Goal: Task Accomplishment & Management: Complete application form

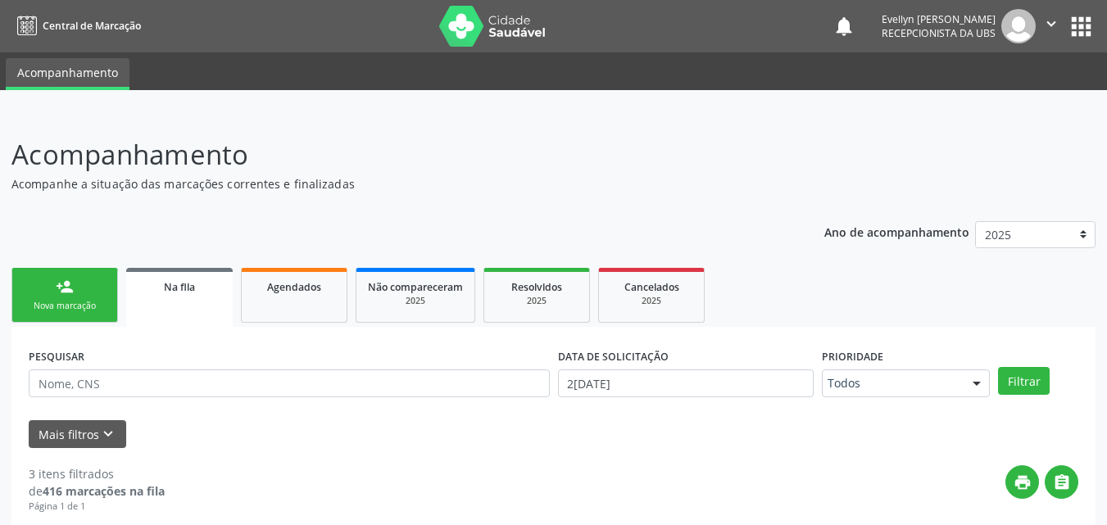
scroll to position [243, 0]
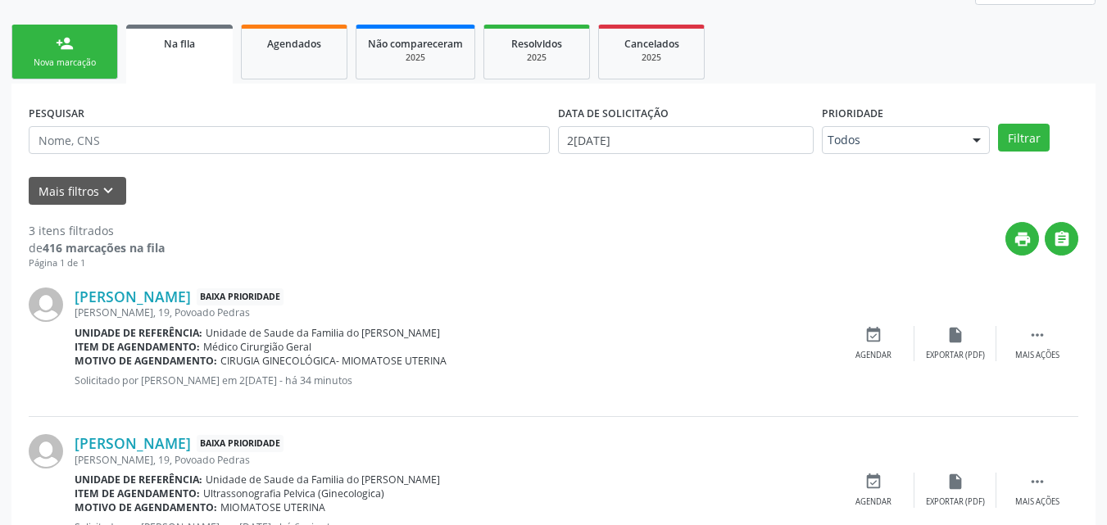
click at [75, 69] on div "Nova marcação" at bounding box center [65, 63] width 82 height 12
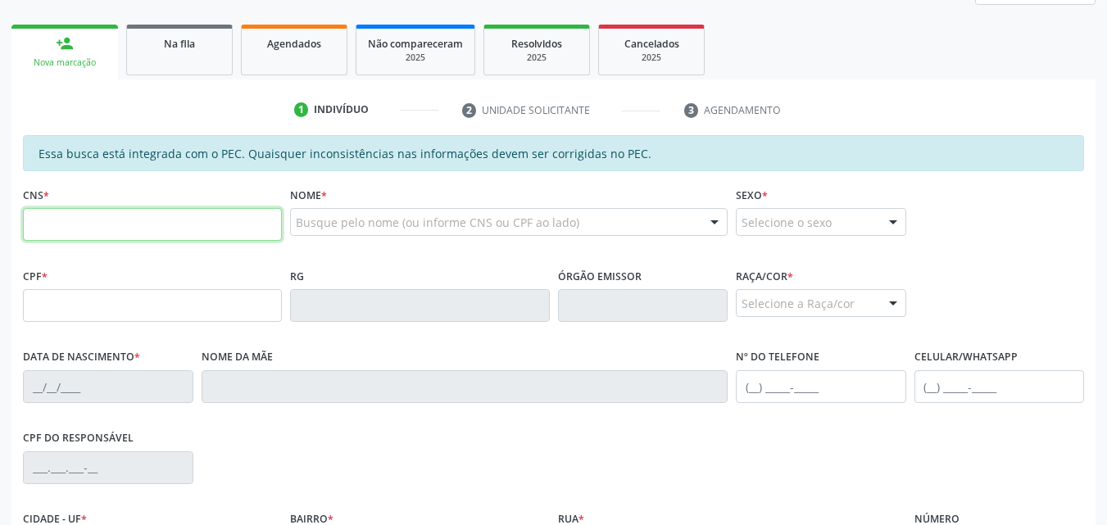
click at [125, 220] on input "text" at bounding box center [152, 224] width 259 height 33
type input "708 5093 5582 0378"
type input "010.609.384-30"
type input "[DATE]"
type input "[PERSON_NAME]"
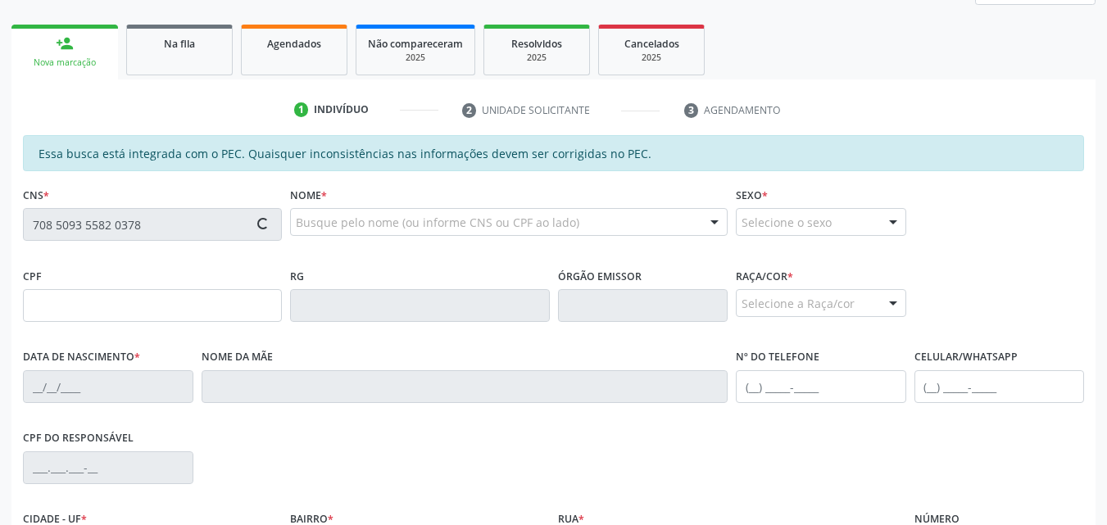
type input "[PHONE_NUMBER]"
type input "203"
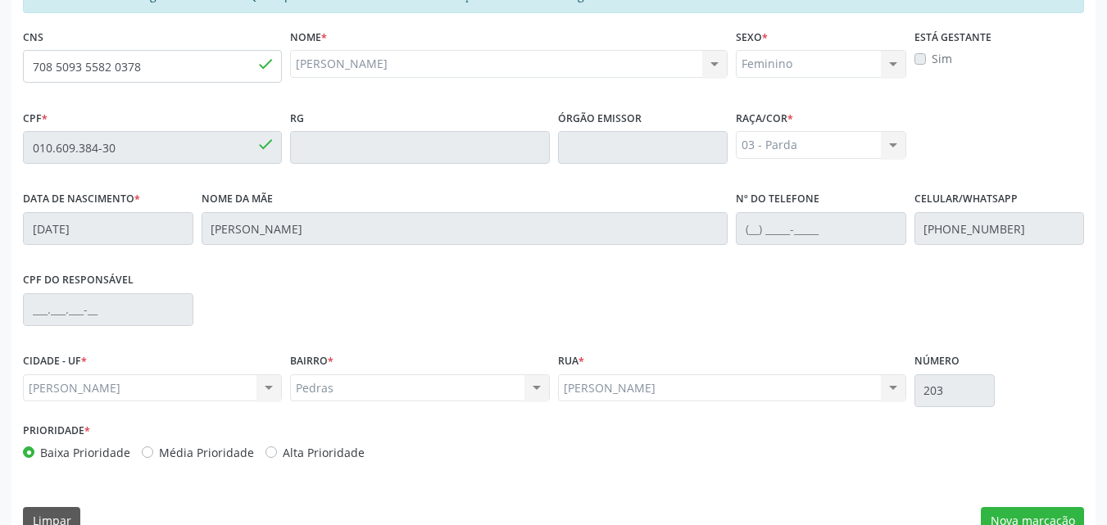
scroll to position [434, 0]
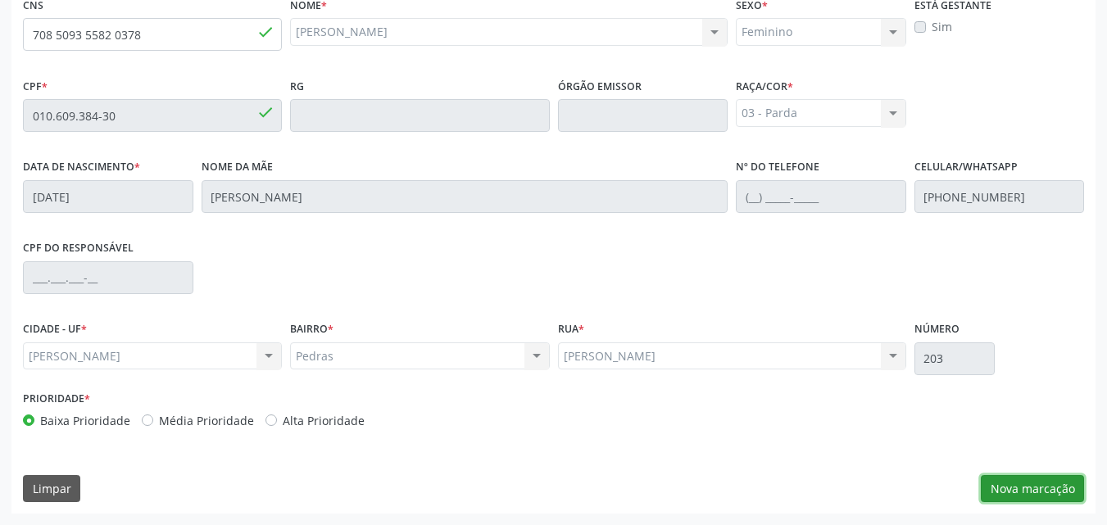
click at [1048, 485] on button "Nova marcação" at bounding box center [1032, 489] width 103 height 28
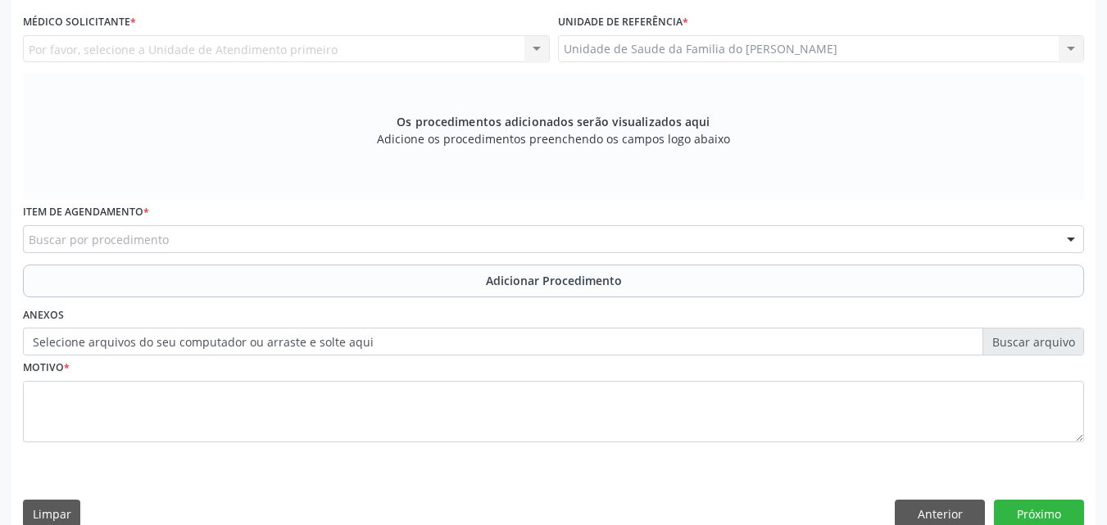
scroll to position [0, 0]
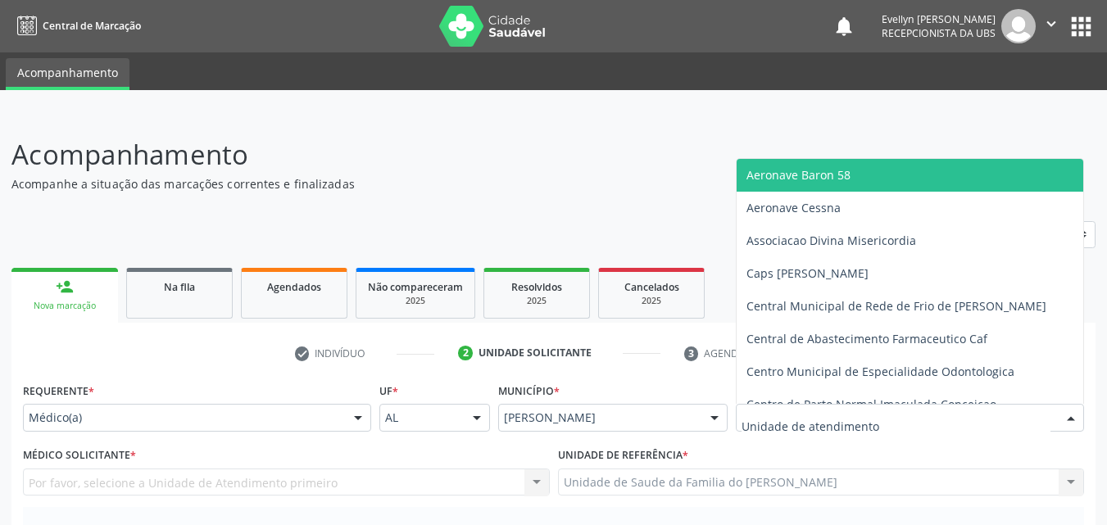
click at [877, 418] on div at bounding box center [910, 418] width 348 height 28
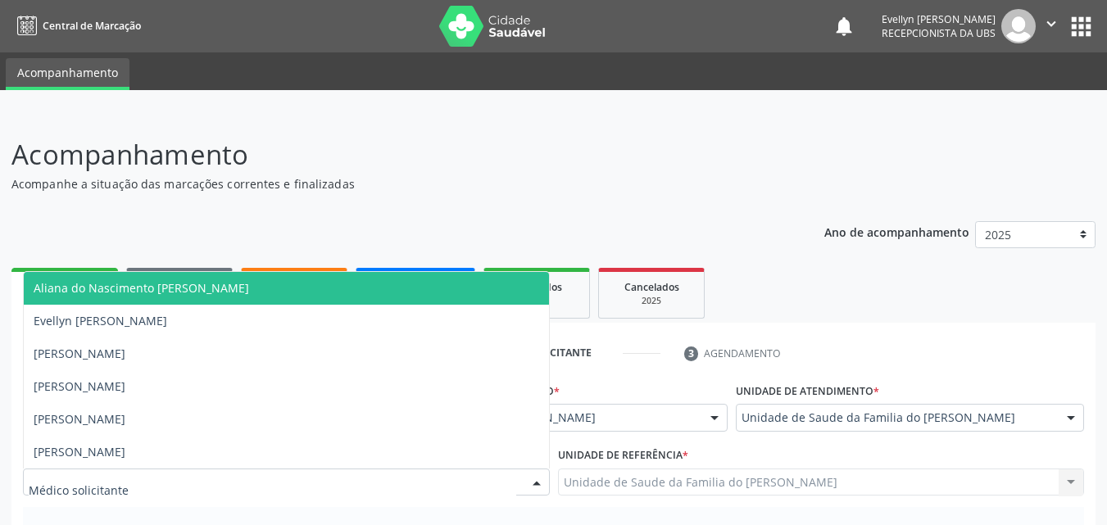
click at [507, 485] on div at bounding box center [286, 483] width 527 height 28
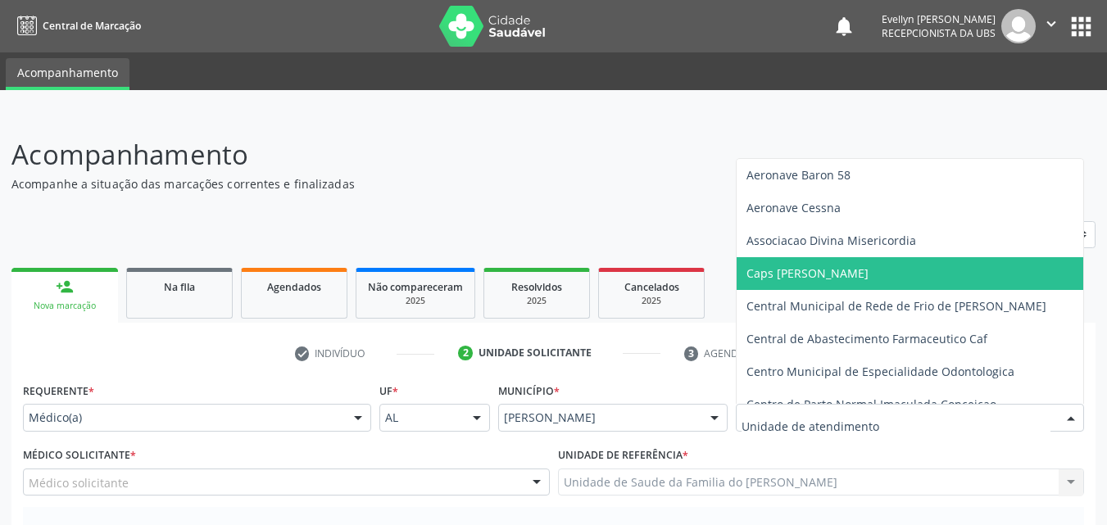
click at [810, 409] on div at bounding box center [910, 418] width 348 height 28
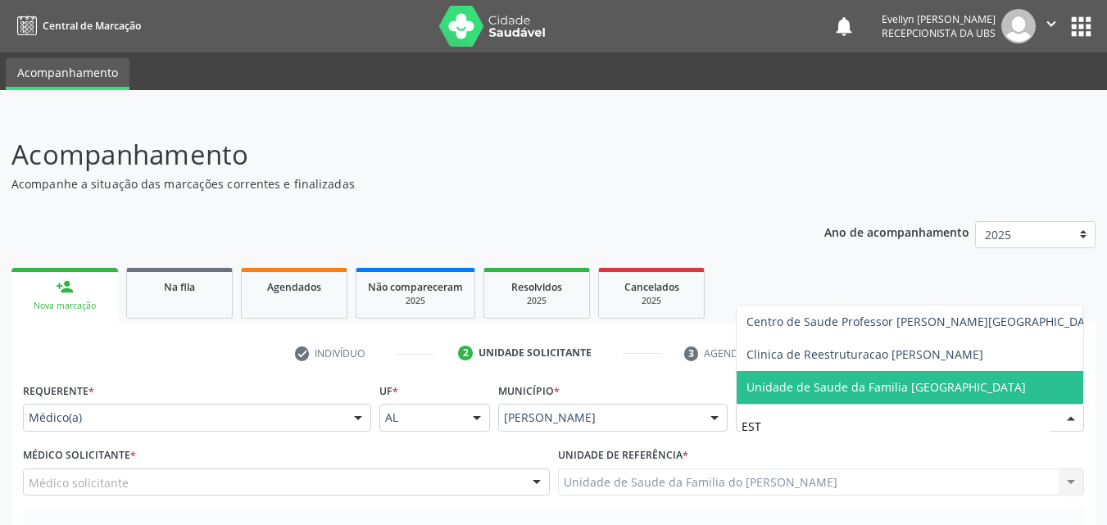
type input "ESTA"
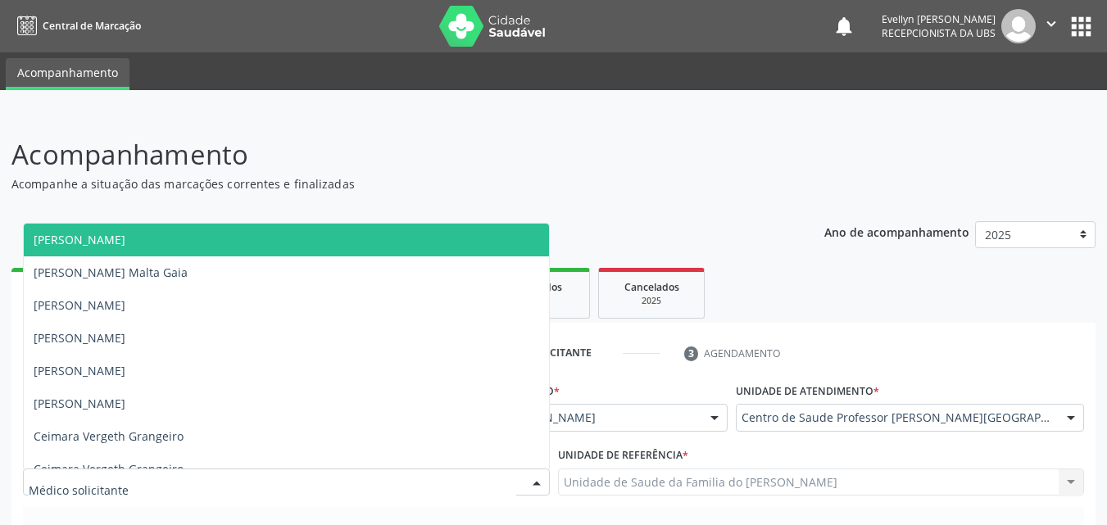
click at [507, 483] on div at bounding box center [286, 483] width 527 height 28
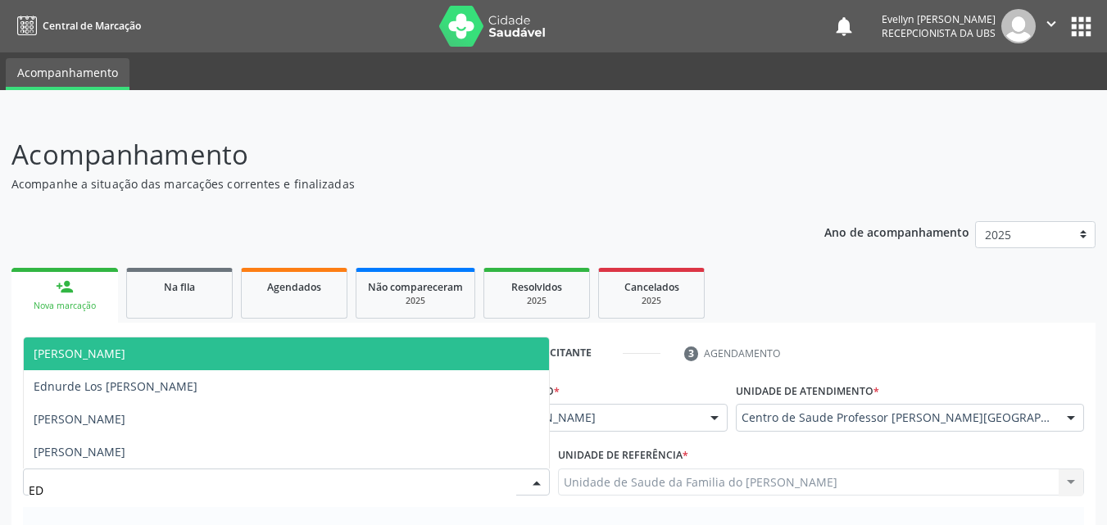
type input "EDN"
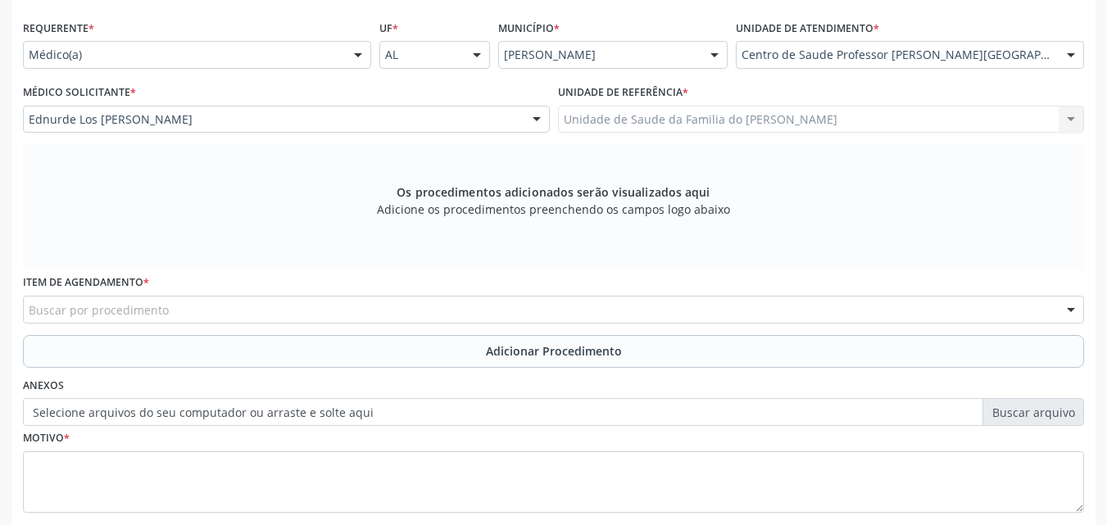
scroll to position [365, 0]
click at [934, 293] on div "Item de agendamento * Buscar por procedimento 0304070076 - .Quimioterapia de Le…" at bounding box center [553, 295] width 1061 height 52
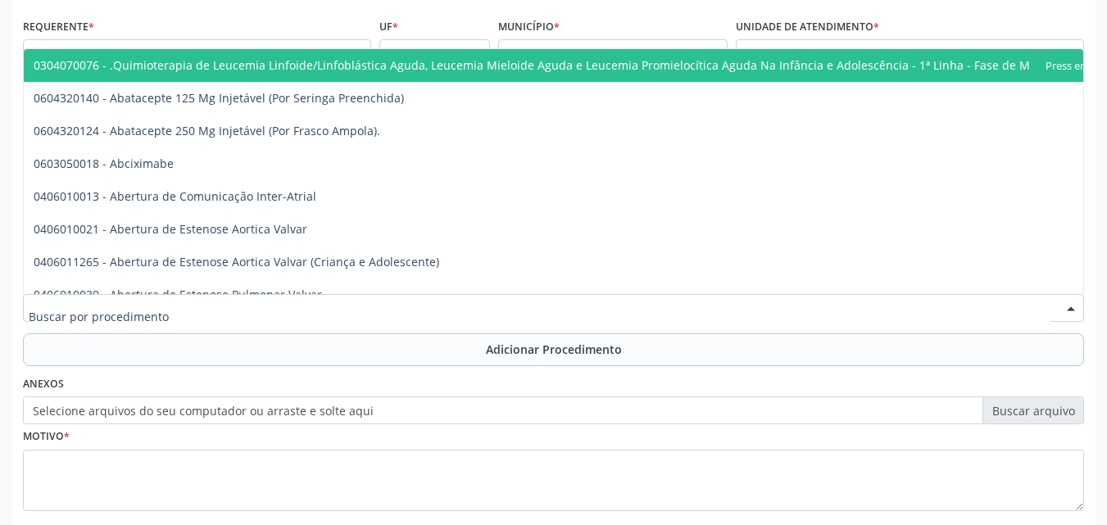
click at [331, 306] on div at bounding box center [553, 308] width 1061 height 28
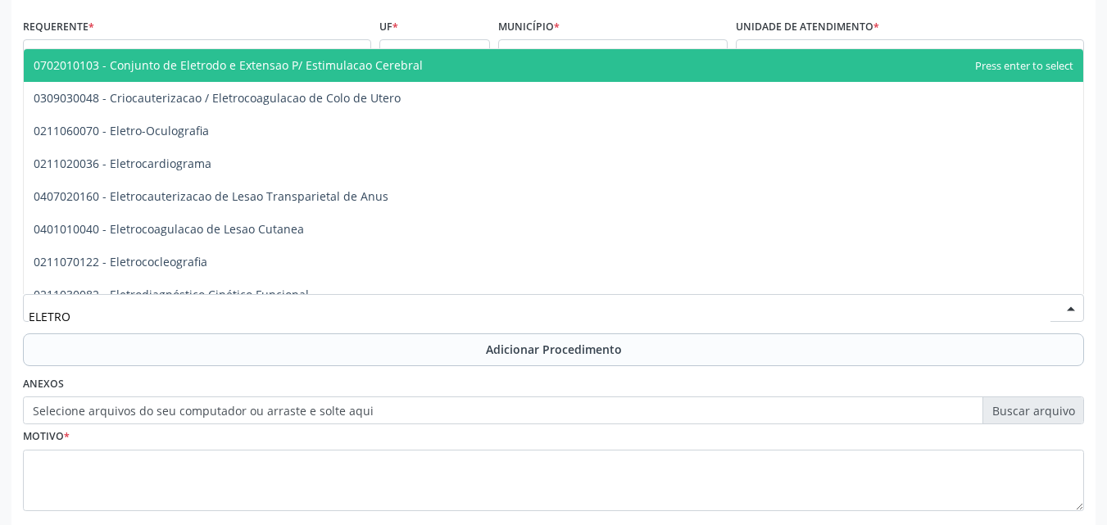
type input "ELETRON"
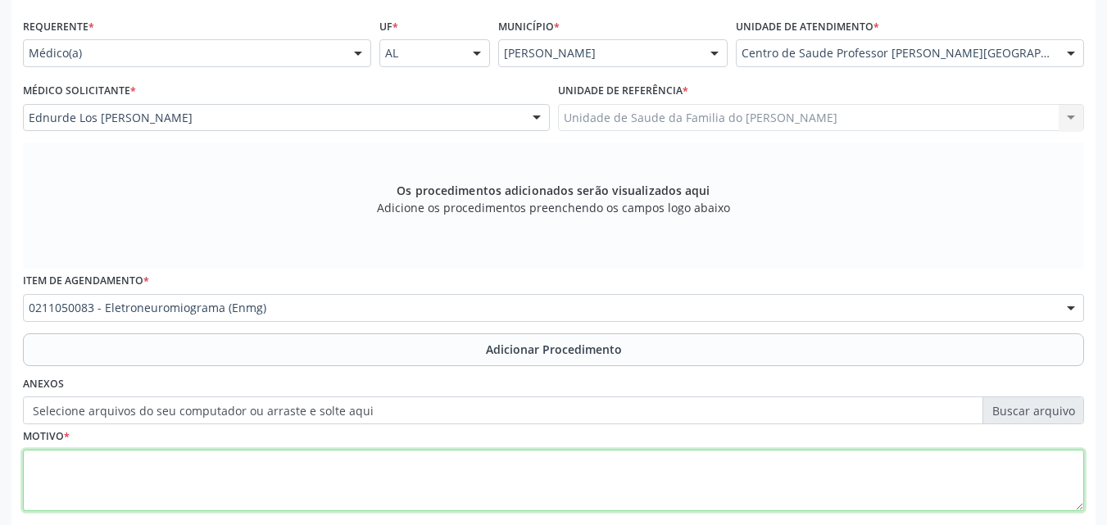
click at [309, 467] on textarea at bounding box center [553, 481] width 1061 height 62
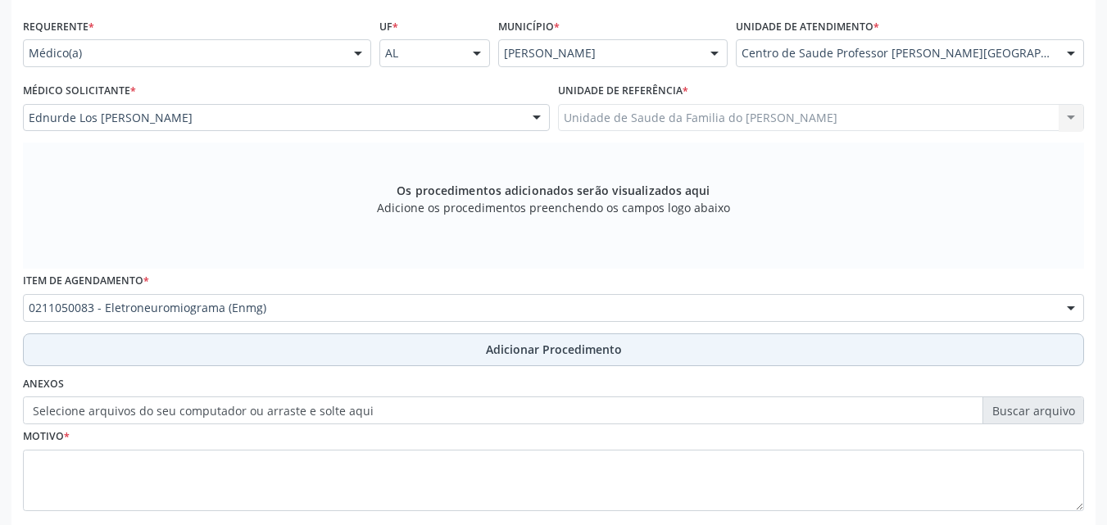
click at [434, 352] on button "Adicionar Procedimento" at bounding box center [553, 350] width 1061 height 33
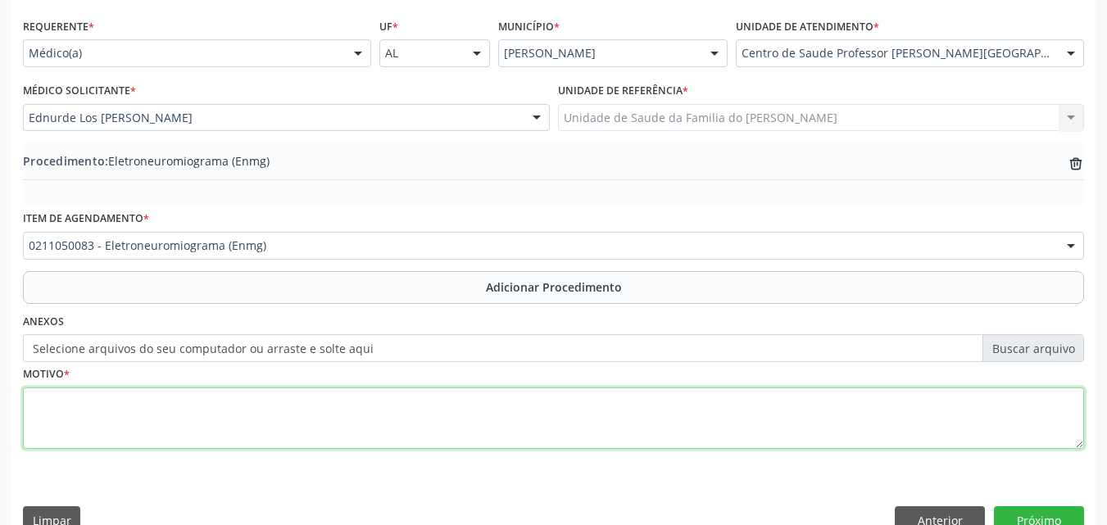
click at [402, 443] on textarea at bounding box center [553, 419] width 1061 height 62
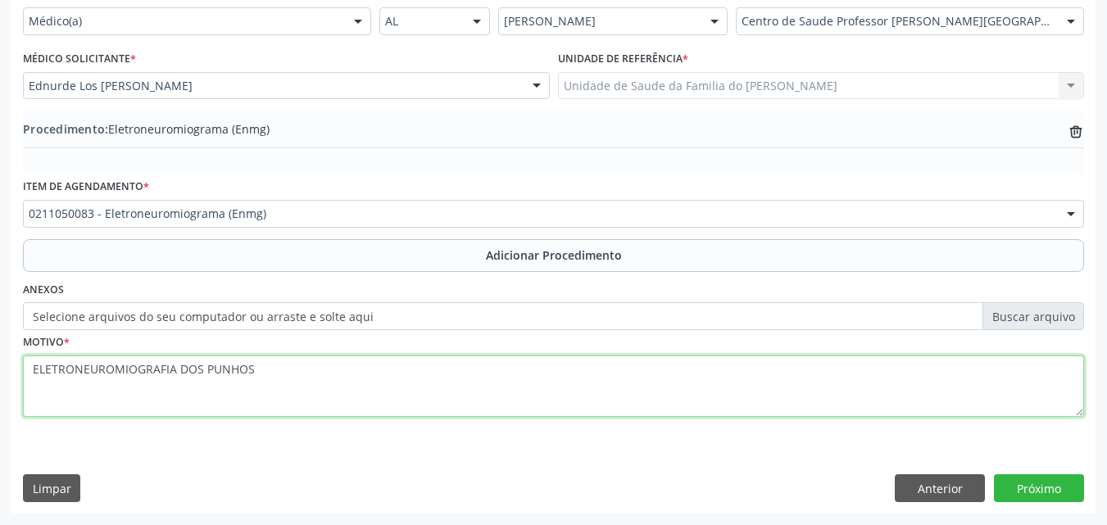
click at [535, 368] on textarea "ELETRONEUROMIOGRAFIA DOS PUNHOS" at bounding box center [553, 387] width 1061 height 62
click at [289, 370] on textarea "ELETRONEUROMIOGRAFIA DOS PUNHOS (túneo do carpo)" at bounding box center [553, 387] width 1061 height 62
click at [890, 400] on textarea "ELETRONEUROMIOGRAFIA DOS PUNHOS (túnel do carpo)" at bounding box center [553, 387] width 1061 height 62
type textarea "ELETRONEUROMIOGRAFIA DOS PUNHOS (túnel do carpo)"
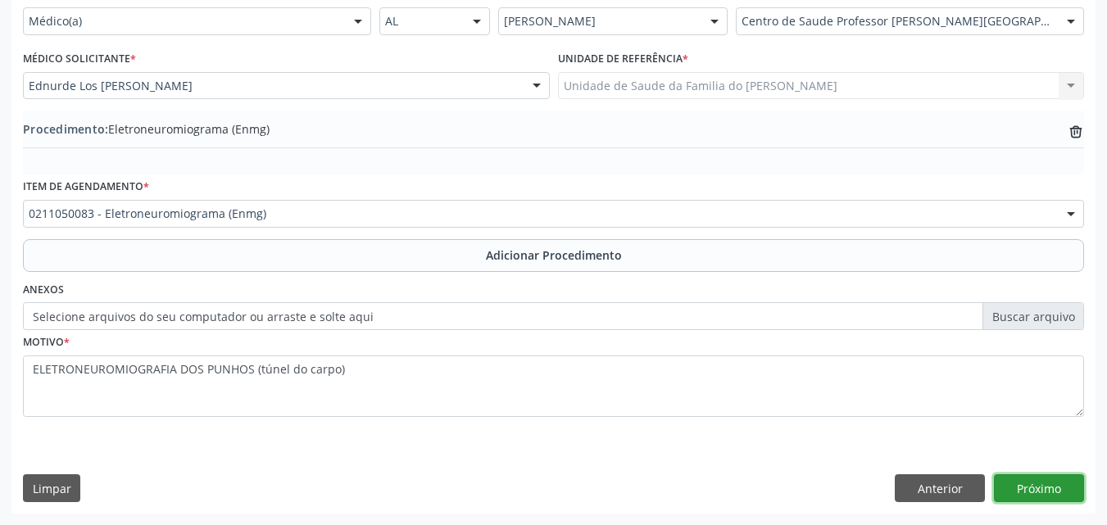
click at [1021, 489] on button "Próximo" at bounding box center [1039, 489] width 90 height 28
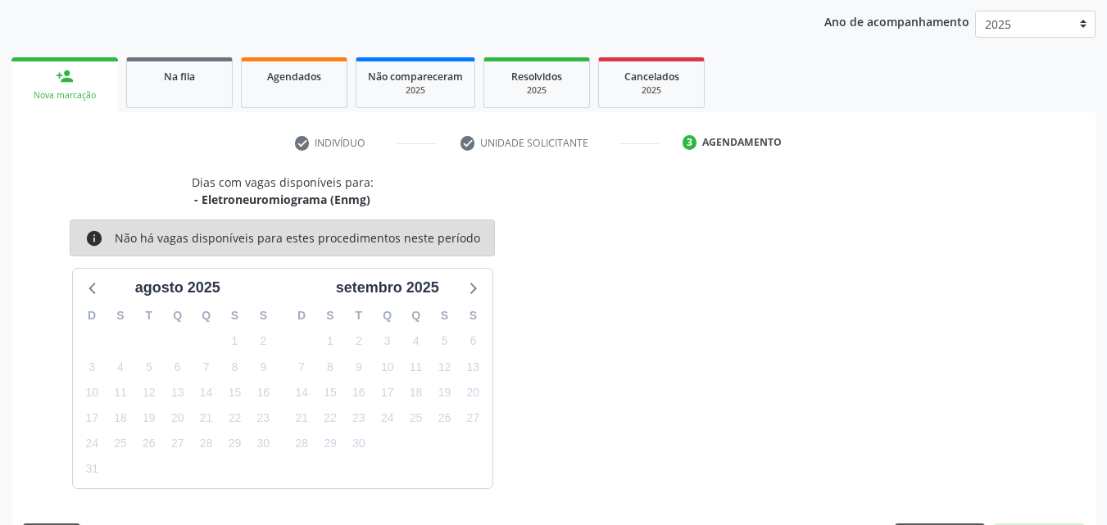
scroll to position [259, 0]
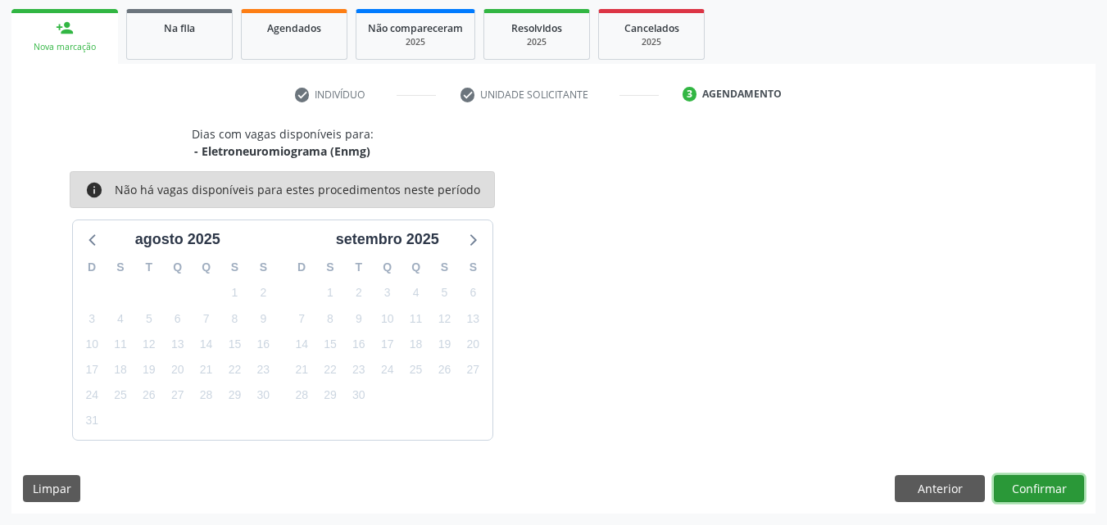
click at [1034, 481] on button "Confirmar" at bounding box center [1039, 489] width 90 height 28
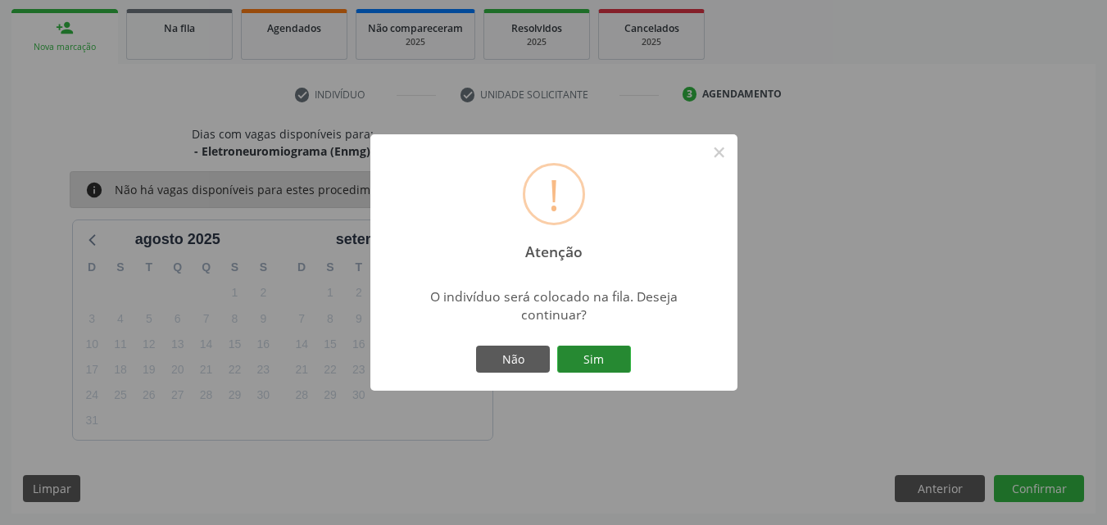
click at [610, 356] on button "Sim" at bounding box center [594, 360] width 74 height 28
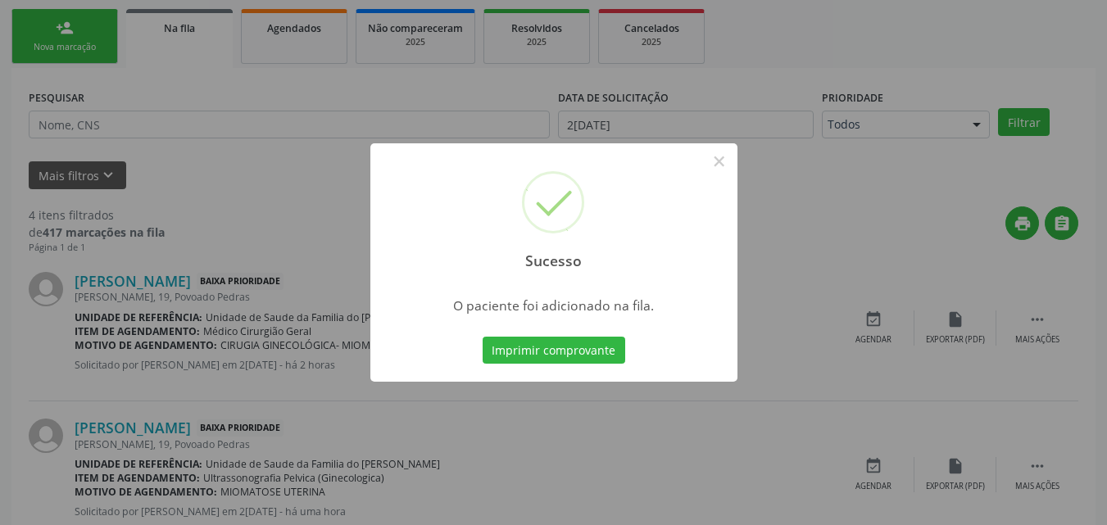
scroll to position [39, 0]
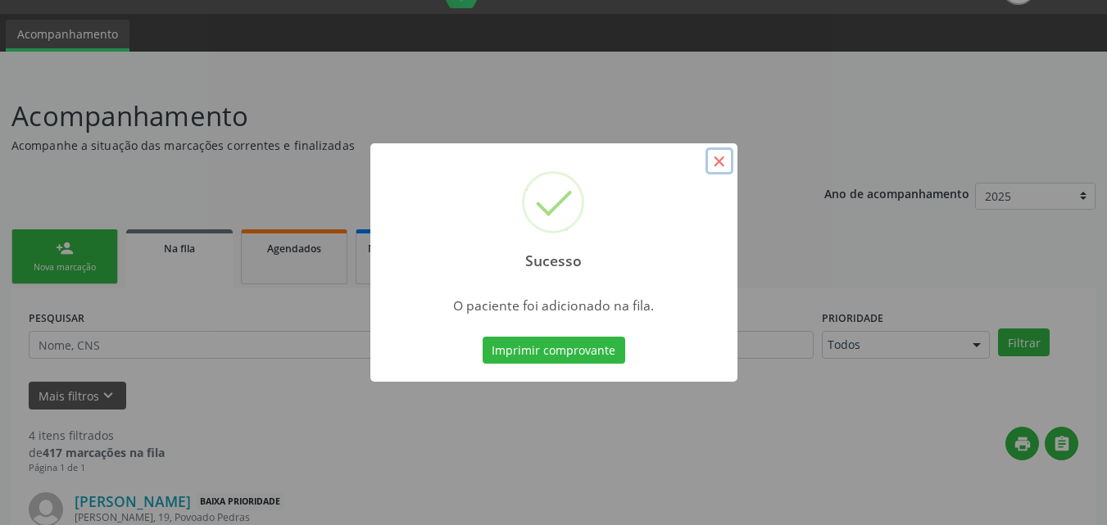
click at [720, 159] on button "×" at bounding box center [720, 162] width 28 height 28
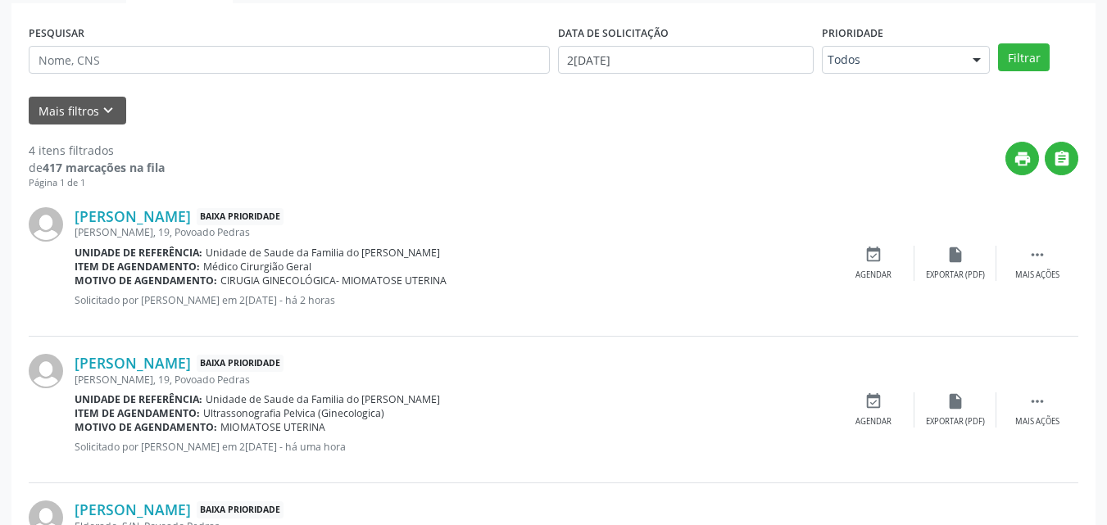
scroll to position [145, 0]
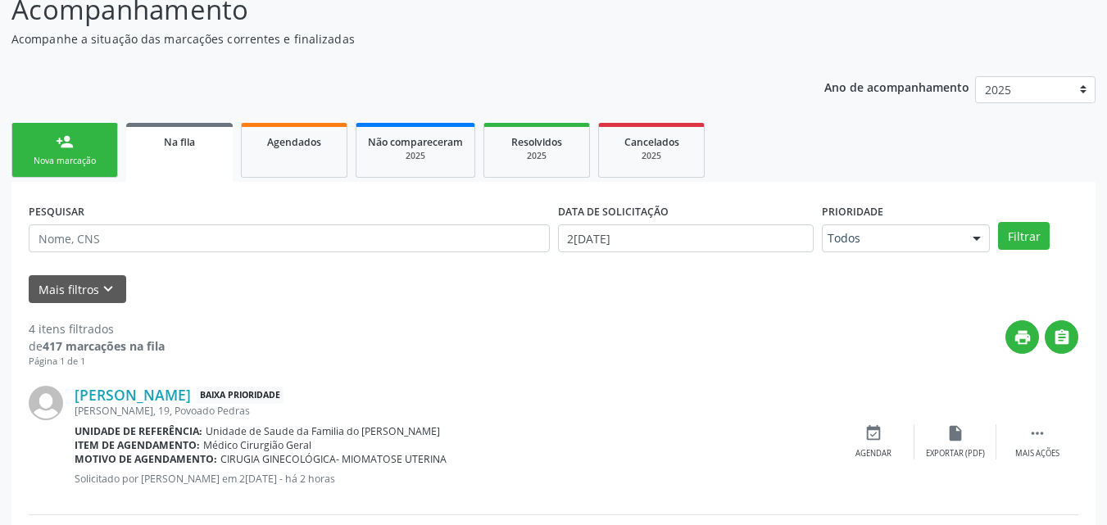
click at [103, 152] on link "person_add Nova marcação" at bounding box center [64, 150] width 107 height 55
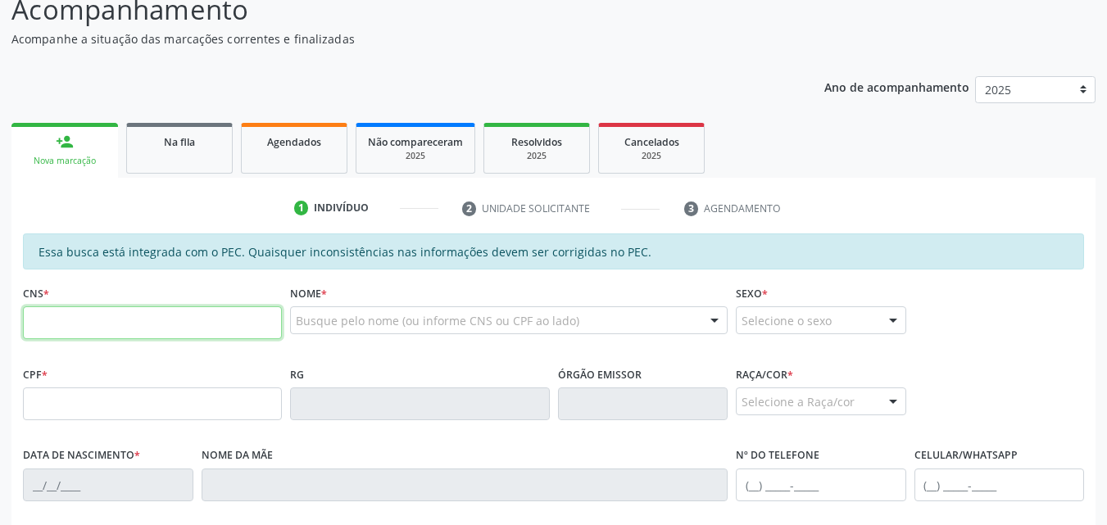
click at [172, 335] on input "text" at bounding box center [152, 323] width 259 height 33
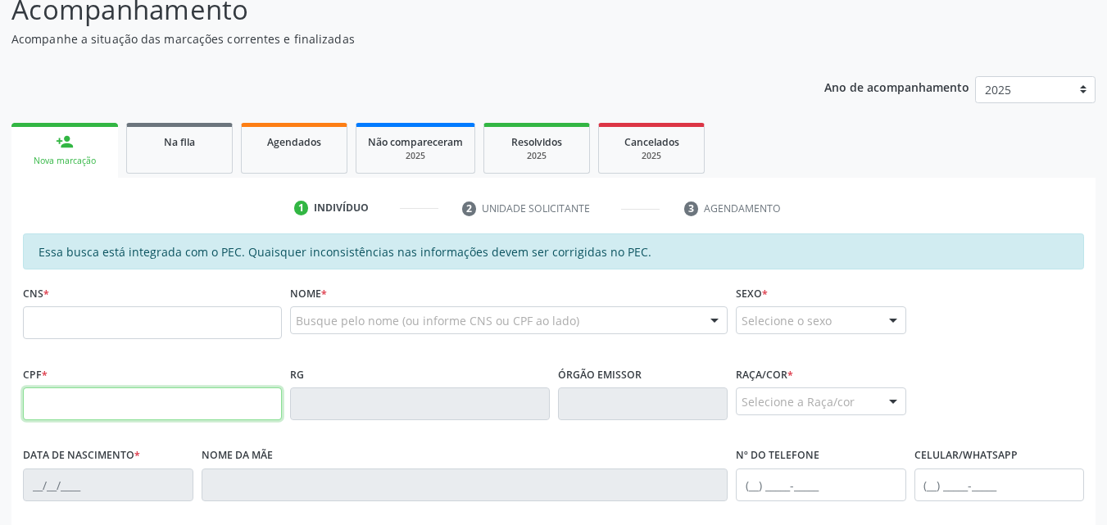
click at [179, 399] on input "text" at bounding box center [152, 404] width 259 height 33
type input "010.609.384-30"
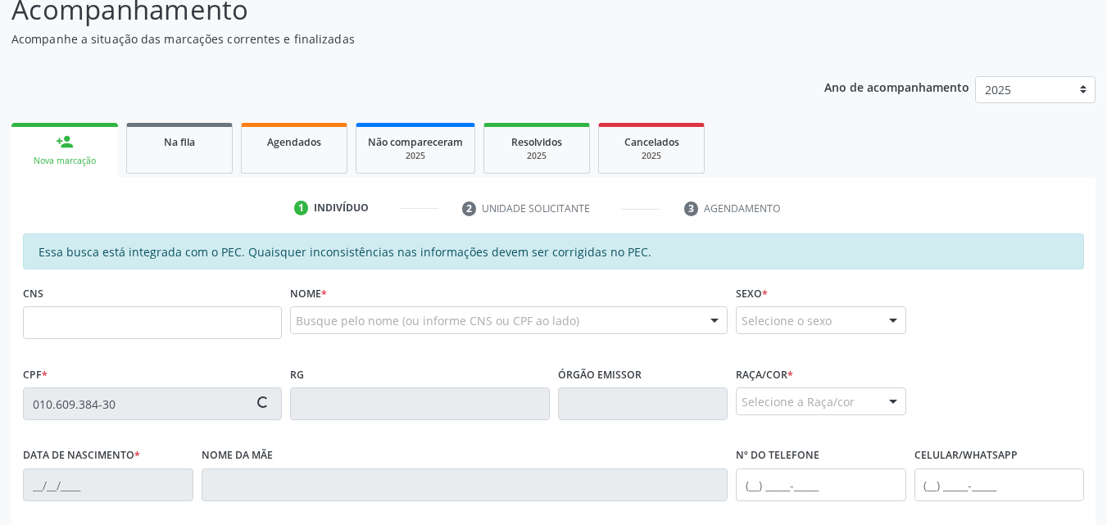
type input "708 5093 5582 0378"
type input "[DATE]"
type input "[PERSON_NAME]"
type input "[PHONE_NUMBER]"
type input "203"
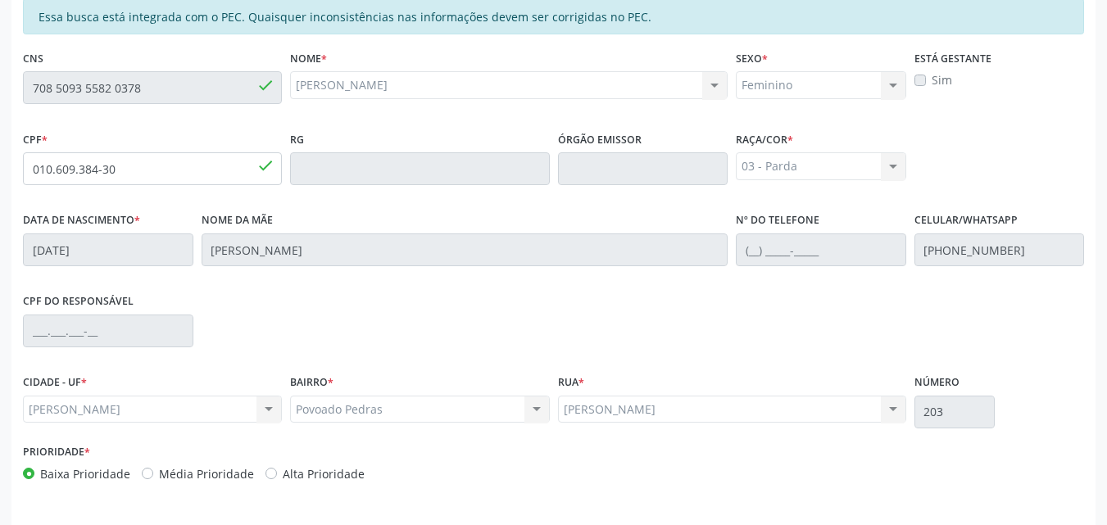
scroll to position [434, 0]
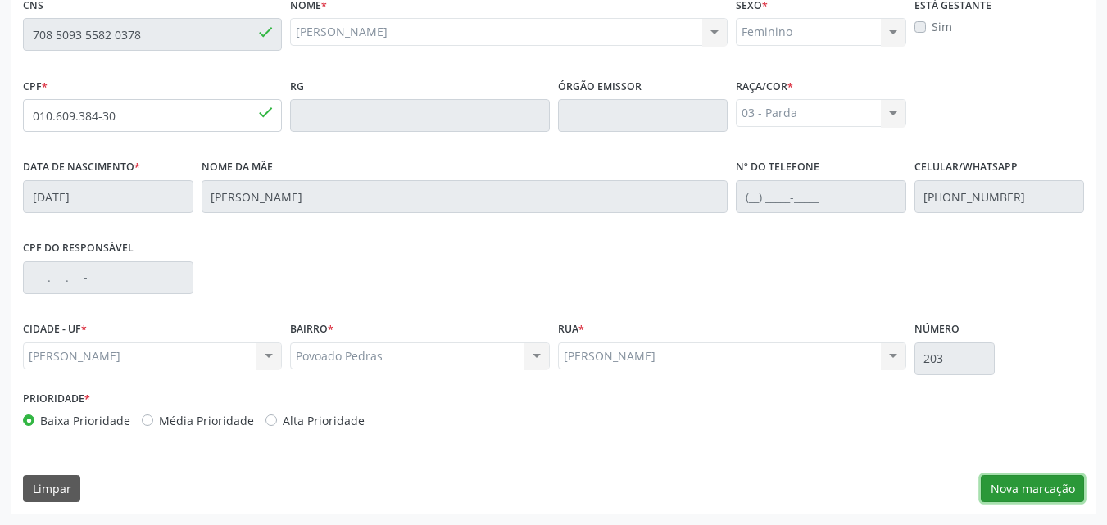
click at [1020, 489] on button "Nova marcação" at bounding box center [1032, 489] width 103 height 28
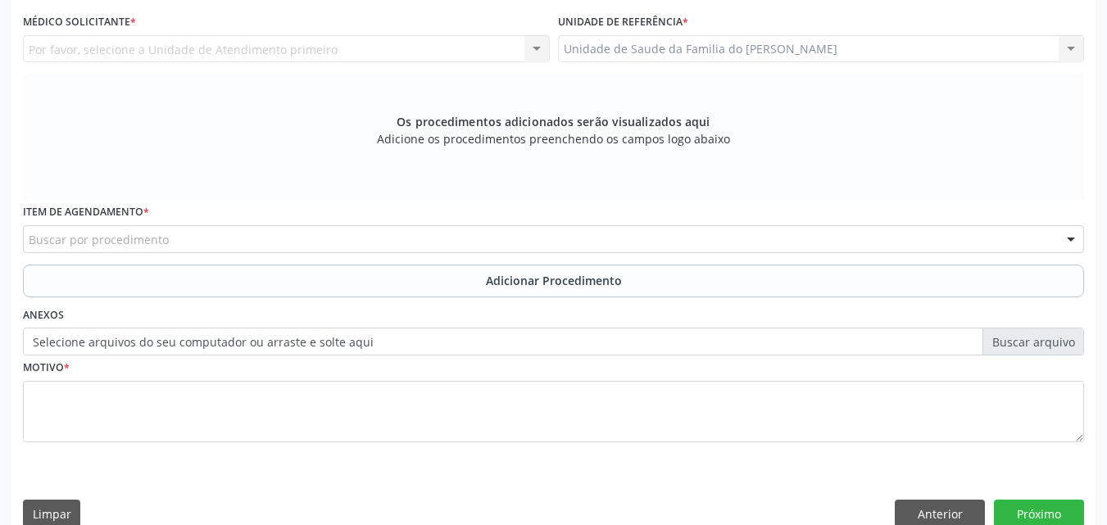
scroll to position [0, 0]
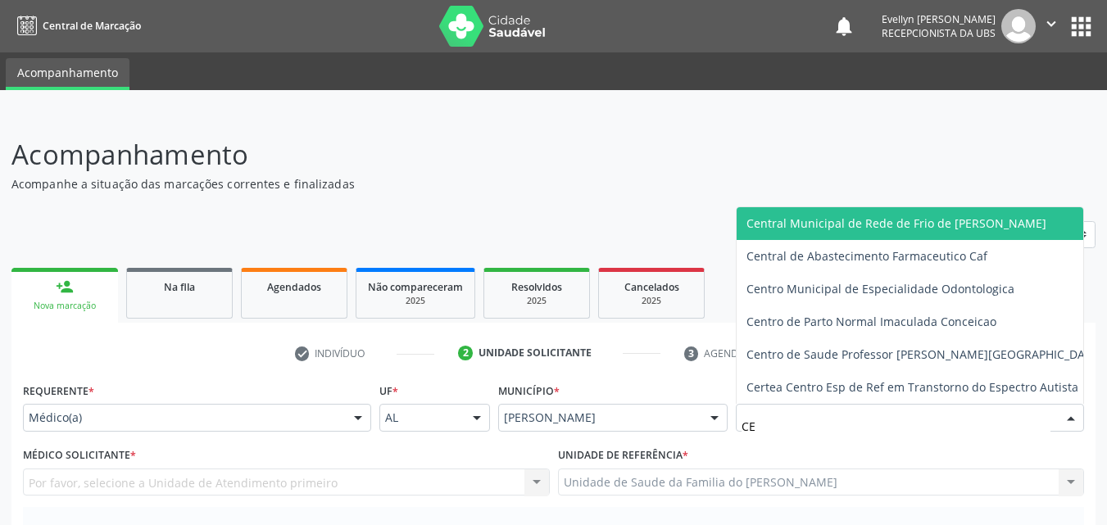
type input "C"
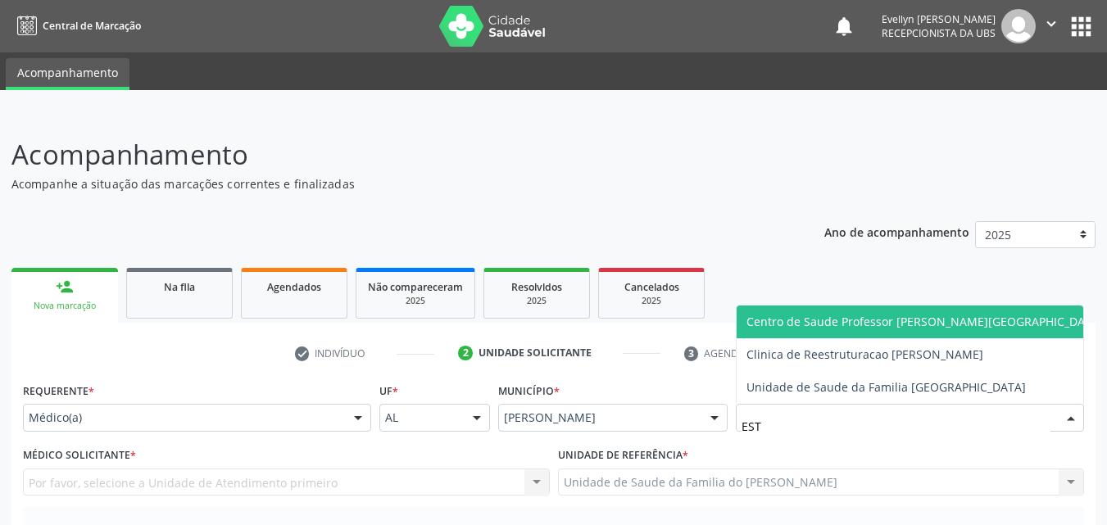
type input "ESTA"
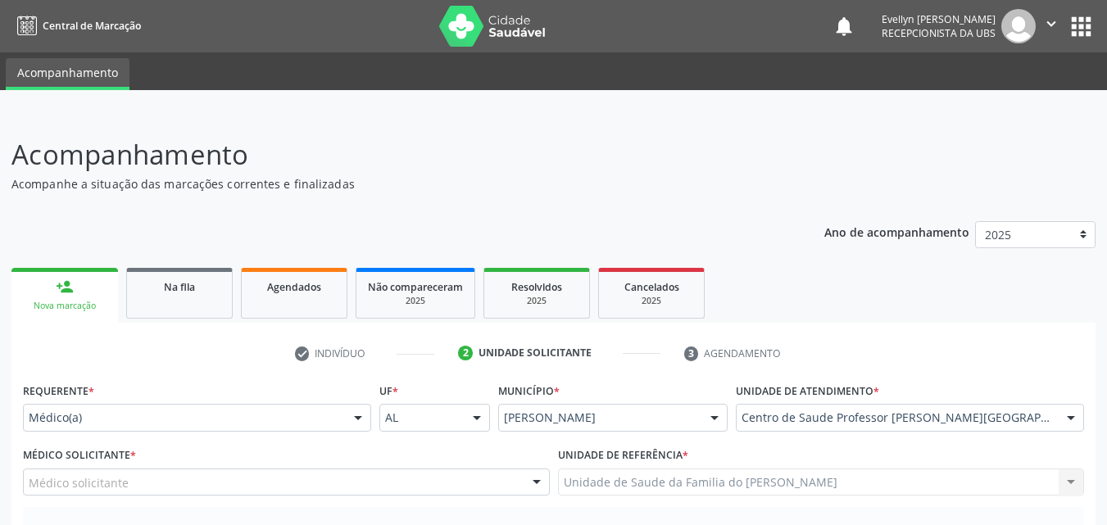
click at [523, 480] on div "Médico solicitante" at bounding box center [286, 483] width 527 height 28
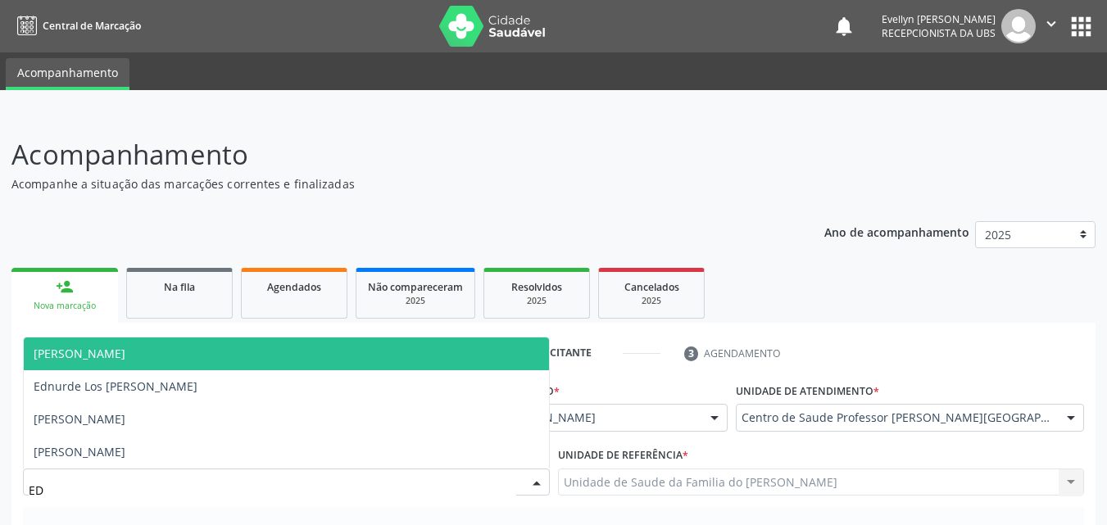
type input "EDN"
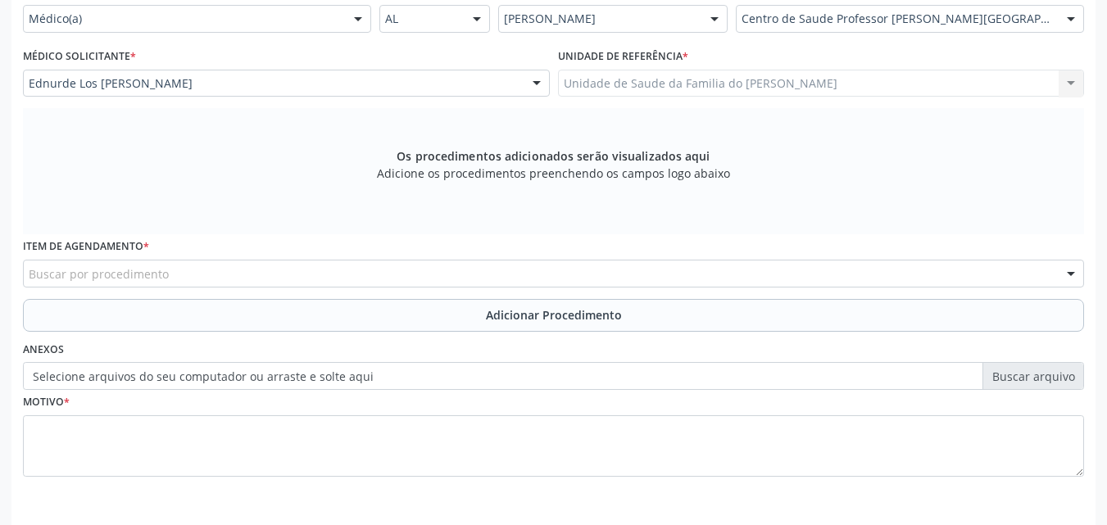
scroll to position [415, 0]
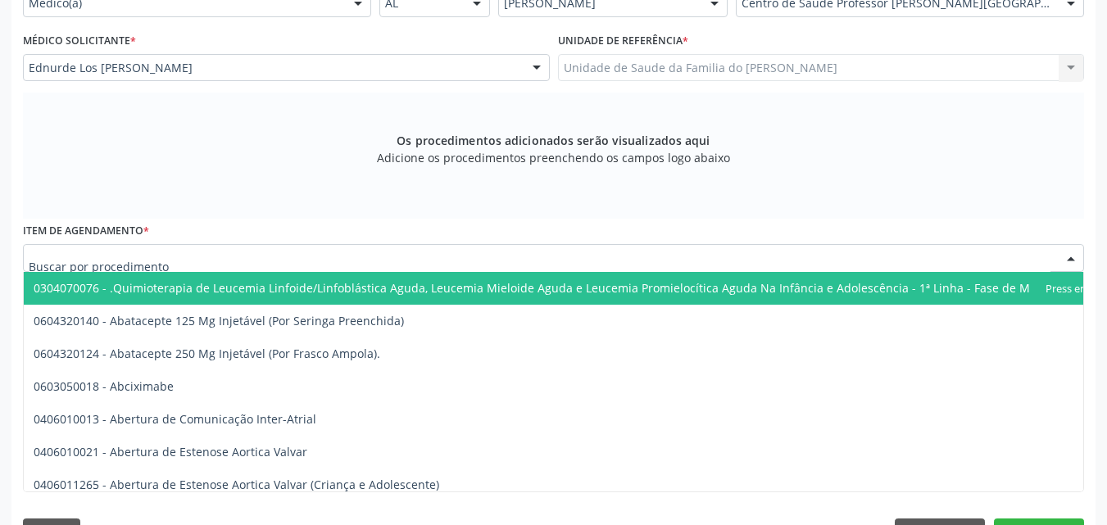
click at [718, 266] on div at bounding box center [553, 258] width 1061 height 28
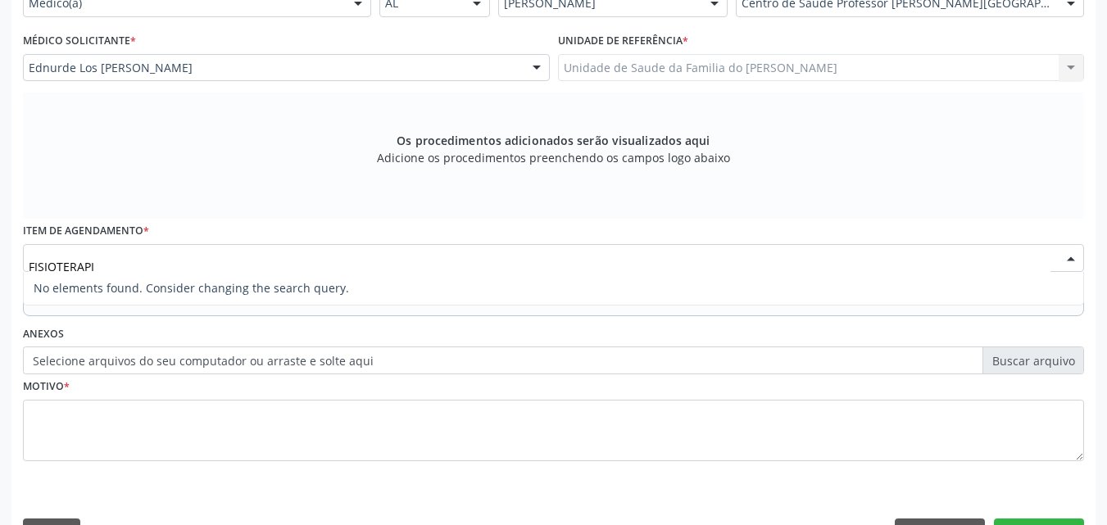
type input "FISIOTERAP"
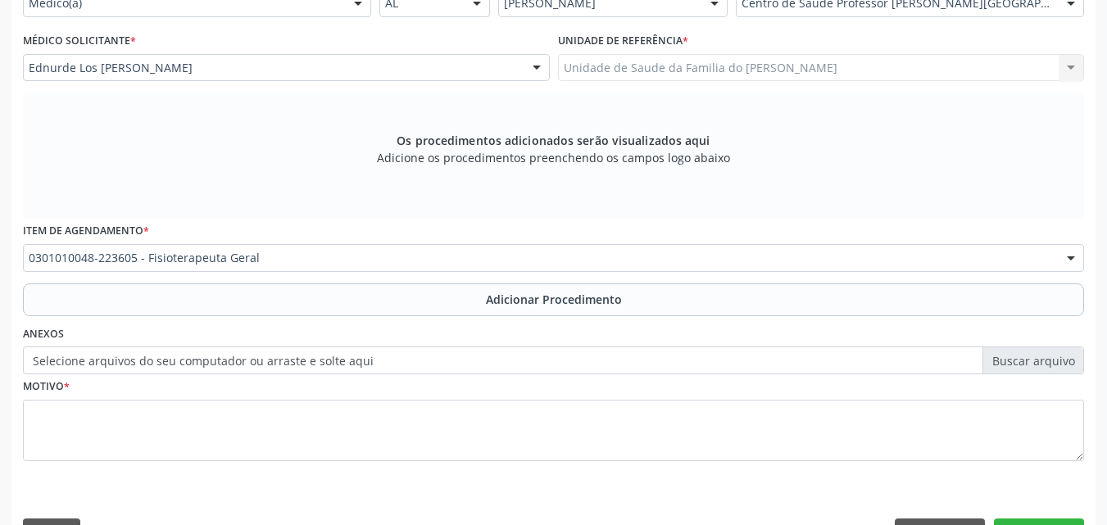
scroll to position [0, 0]
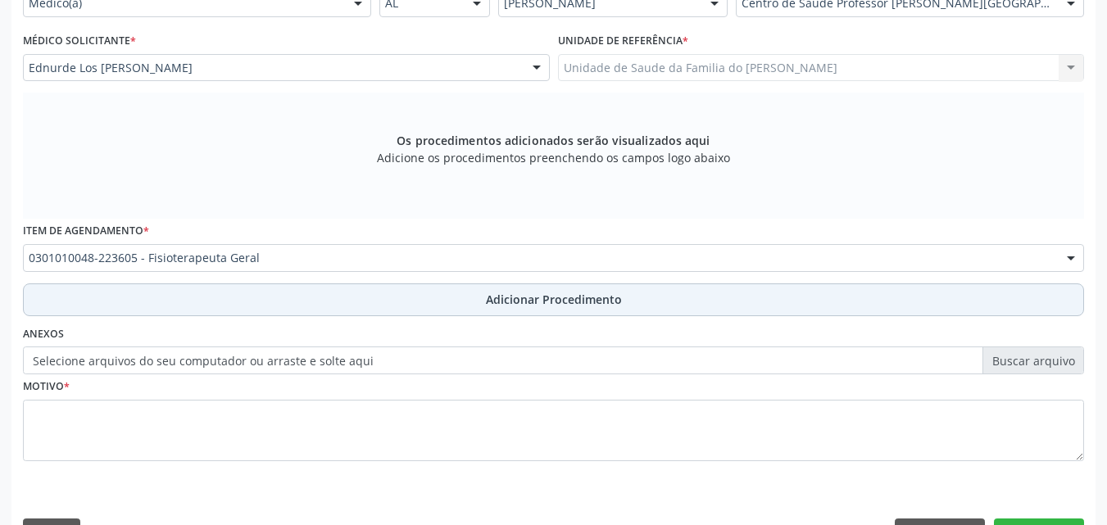
click at [370, 302] on button "Adicionar Procedimento" at bounding box center [553, 300] width 1061 height 33
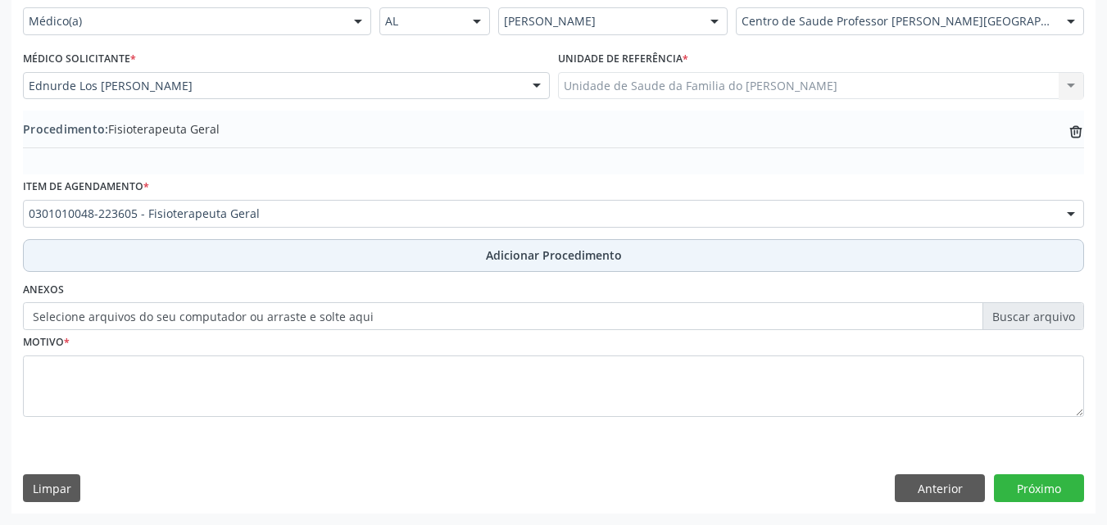
scroll to position [397, 0]
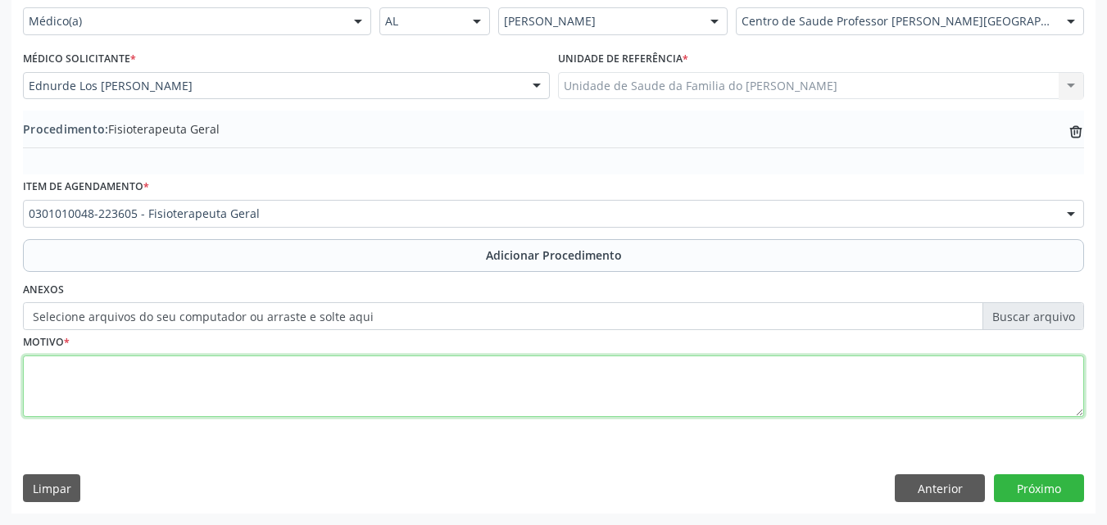
click at [353, 362] on textarea at bounding box center [553, 387] width 1061 height 62
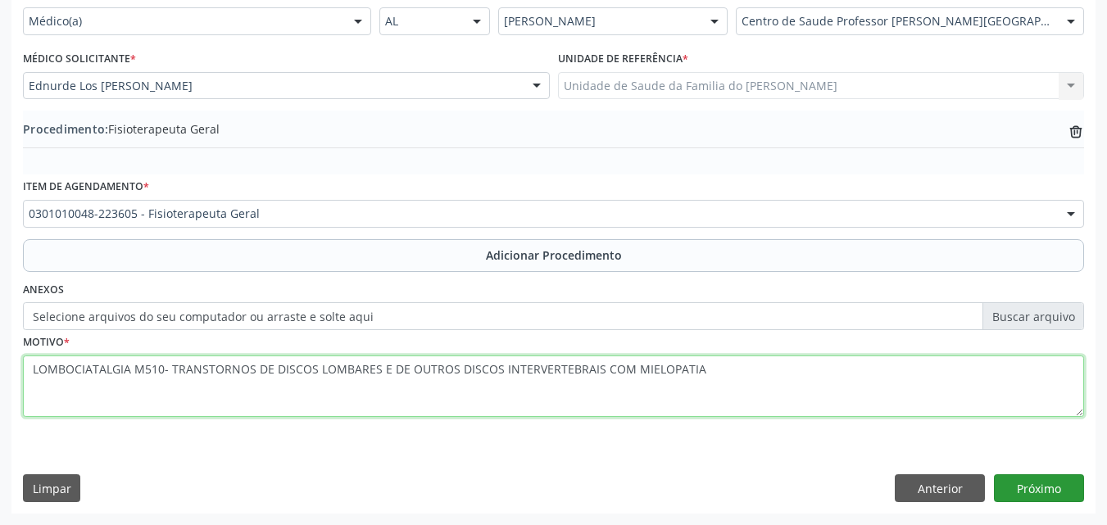
type textarea "LOMBOCIATALGIA M510- TRANSTORNOS DE DISCOS LOMBARES E DE OUTROS DISCOS INTERVER…"
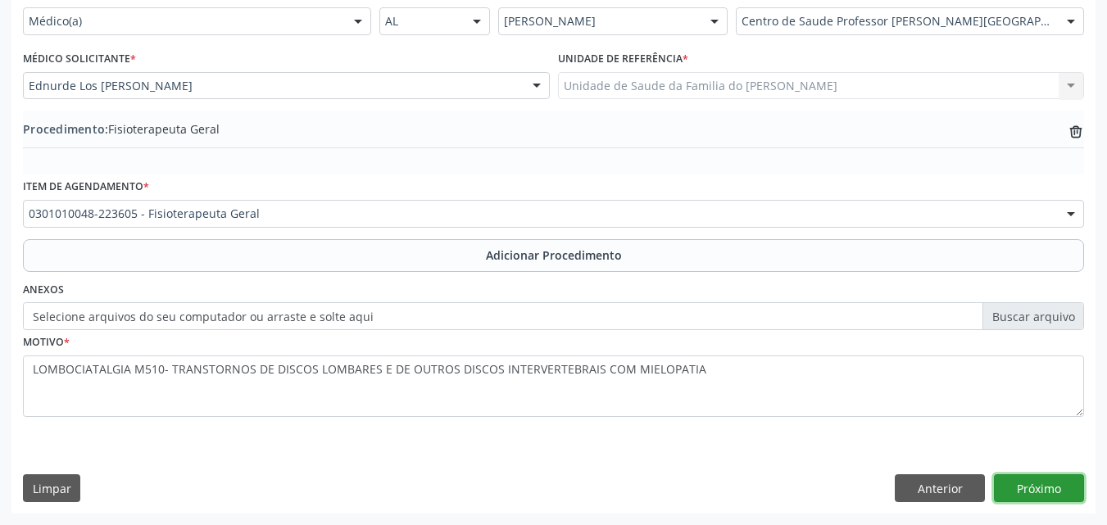
click at [1051, 495] on button "Próximo" at bounding box center [1039, 489] width 90 height 28
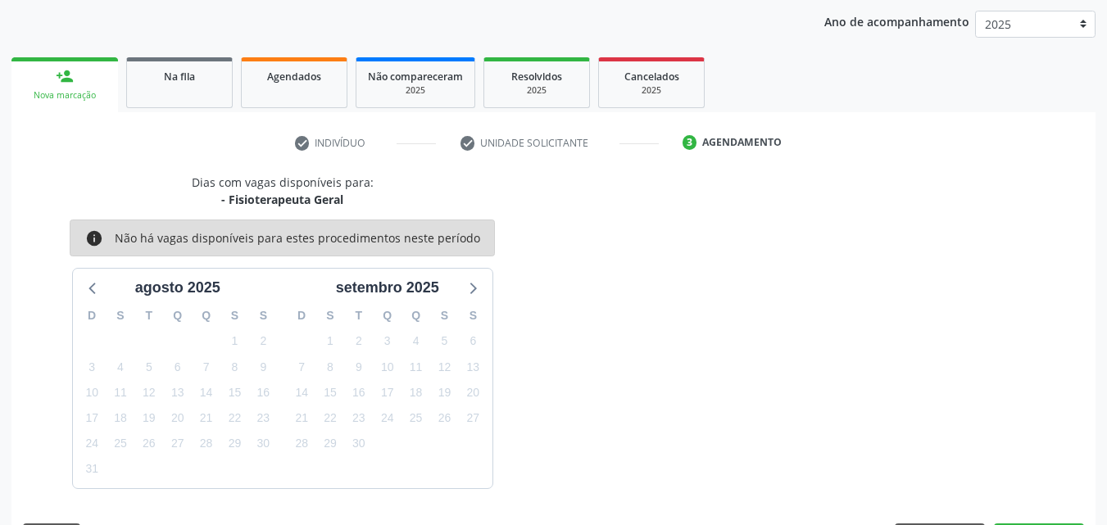
scroll to position [259, 0]
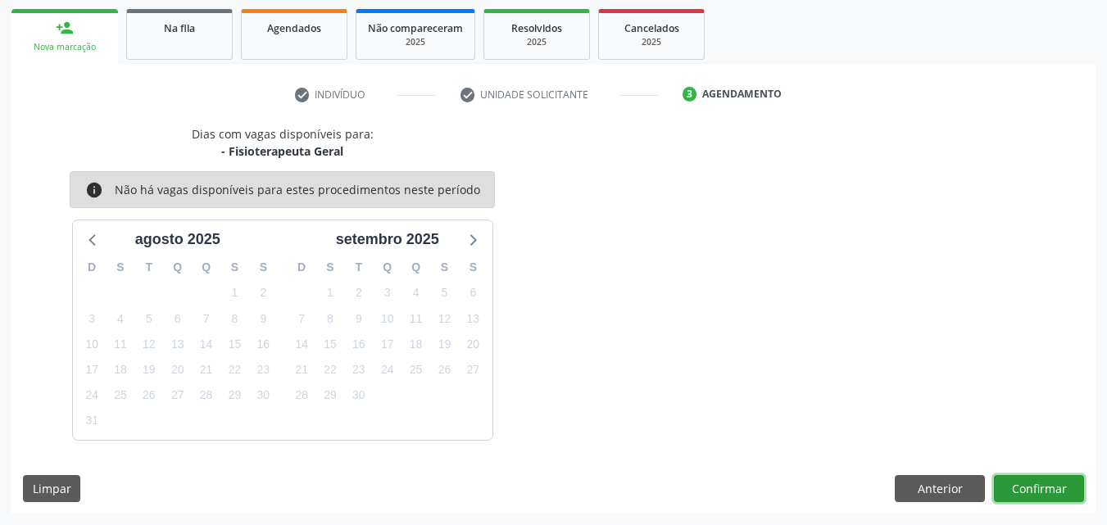
click at [1044, 482] on button "Confirmar" at bounding box center [1039, 489] width 90 height 28
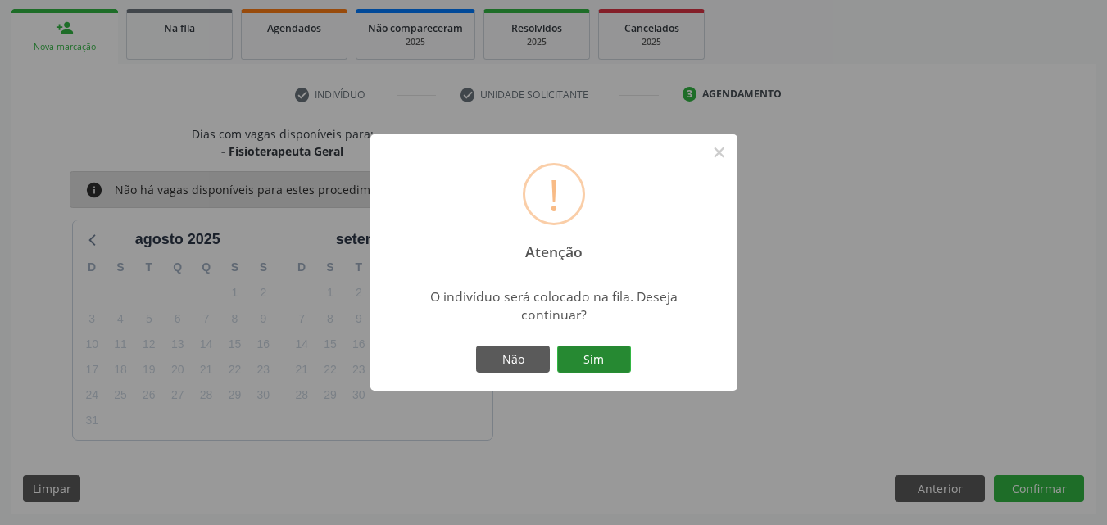
click at [593, 362] on button "Sim" at bounding box center [594, 360] width 74 height 28
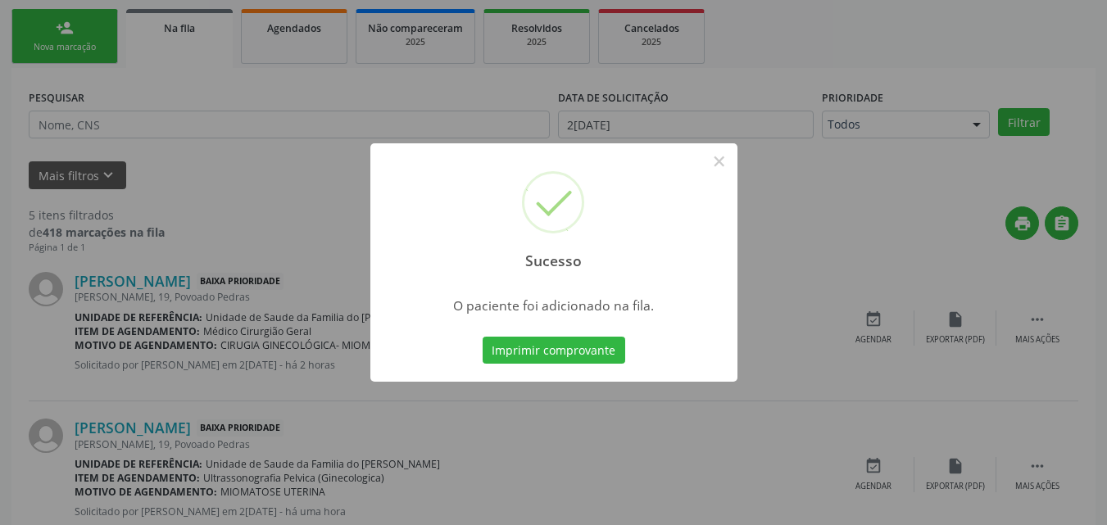
scroll to position [39, 0]
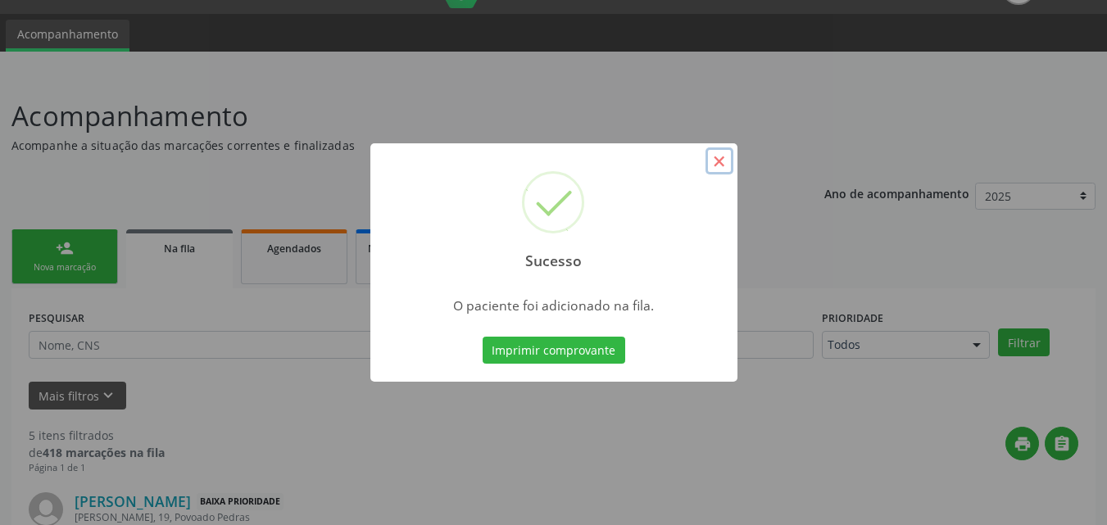
click at [726, 163] on button "×" at bounding box center [720, 162] width 28 height 28
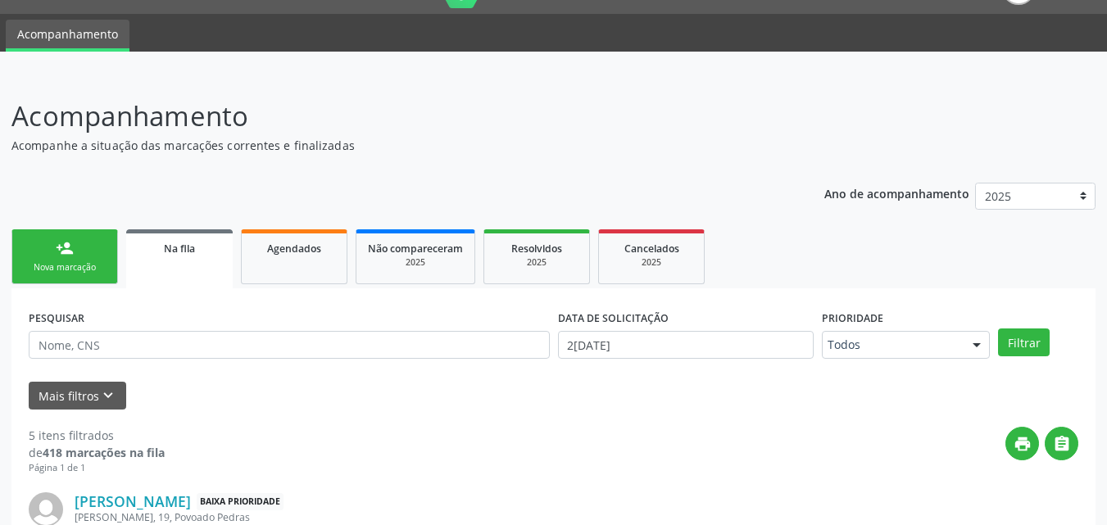
click at [75, 260] on link "person_add Nova marcação" at bounding box center [64, 257] width 107 height 55
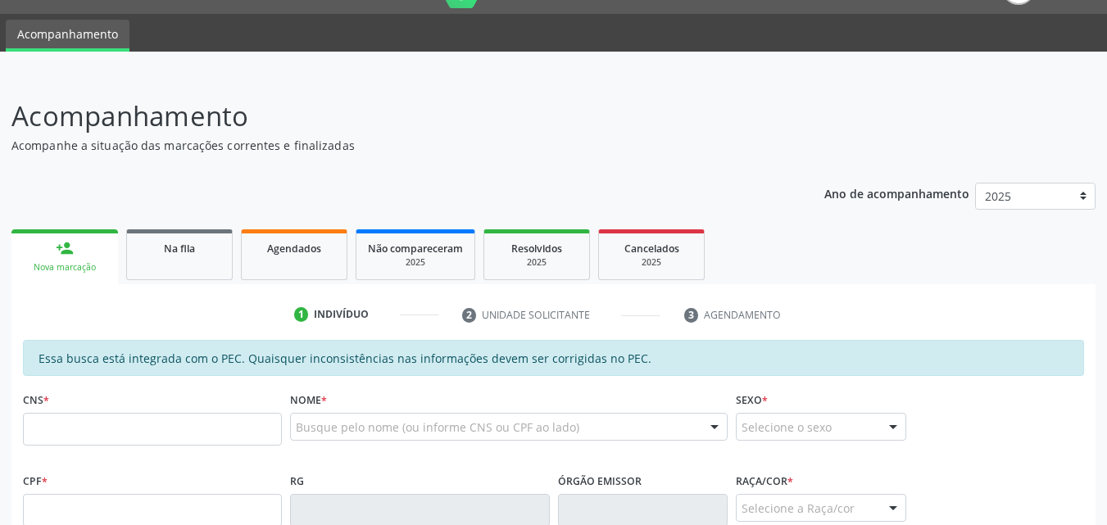
click at [75, 260] on link "person_add Nova marcação" at bounding box center [64, 257] width 107 height 55
click at [157, 434] on input "text" at bounding box center [152, 429] width 259 height 33
type input "708 4047 1213 8463"
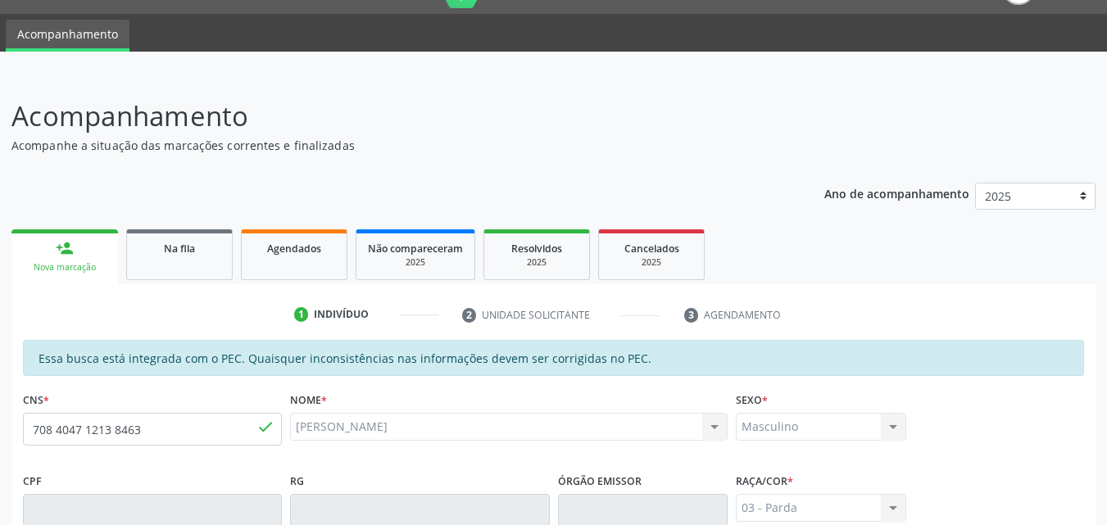
type input "[DATE]"
type input "[PERSON_NAME]"
type input "[PHONE_NUMBER]"
type input "20"
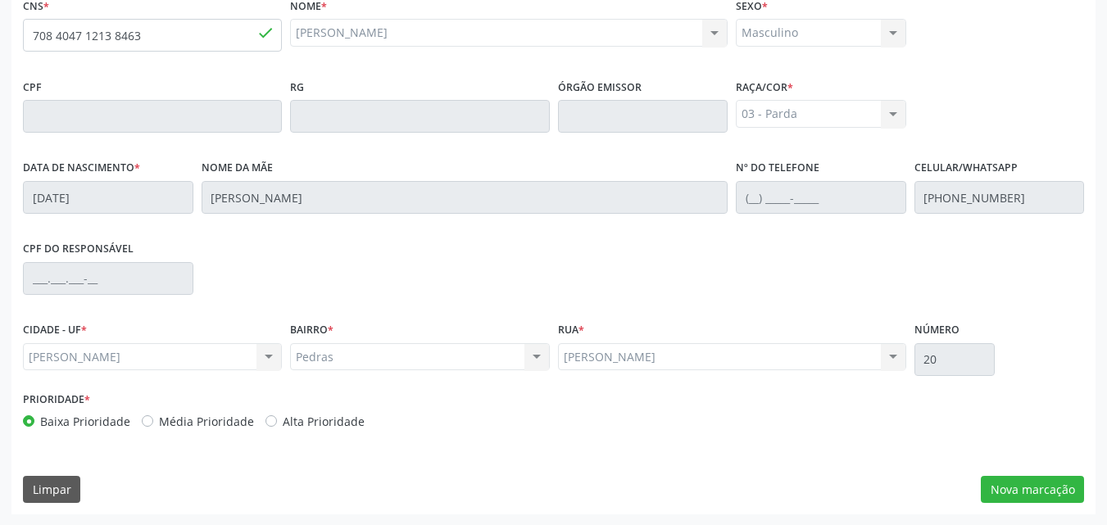
scroll to position [434, 0]
click at [1029, 489] on button "Nova marcação" at bounding box center [1032, 489] width 103 height 28
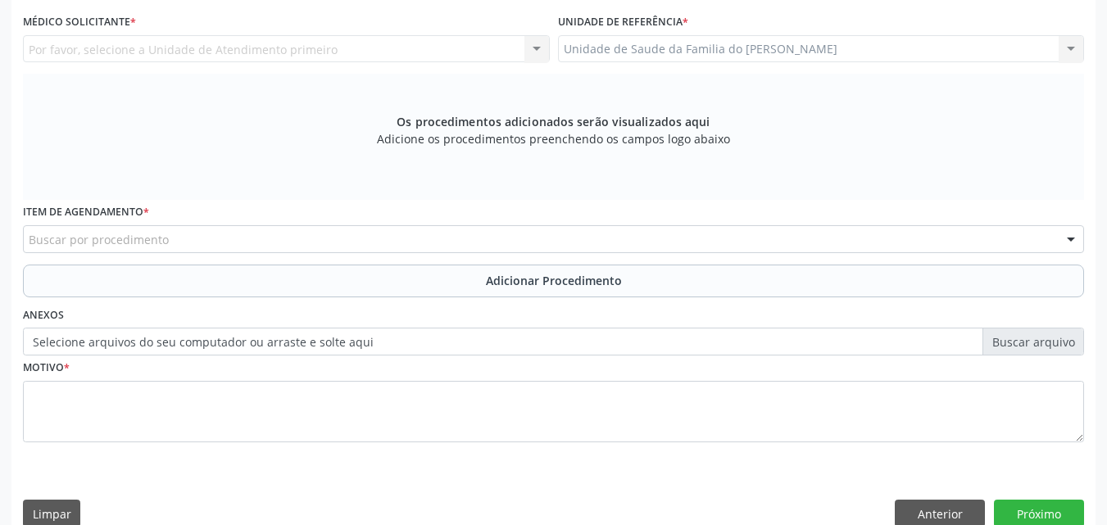
scroll to position [0, 0]
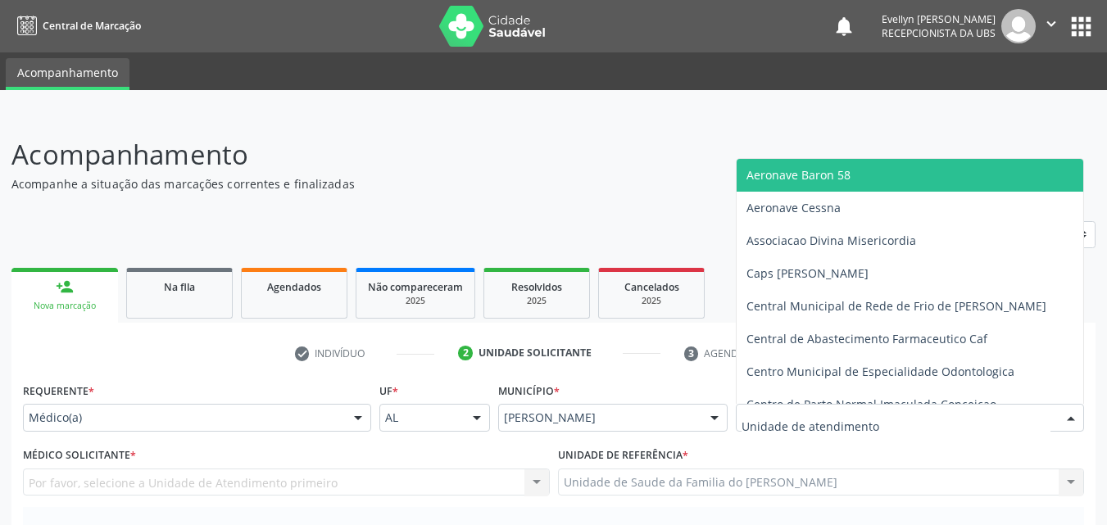
click at [900, 425] on div at bounding box center [910, 418] width 348 height 28
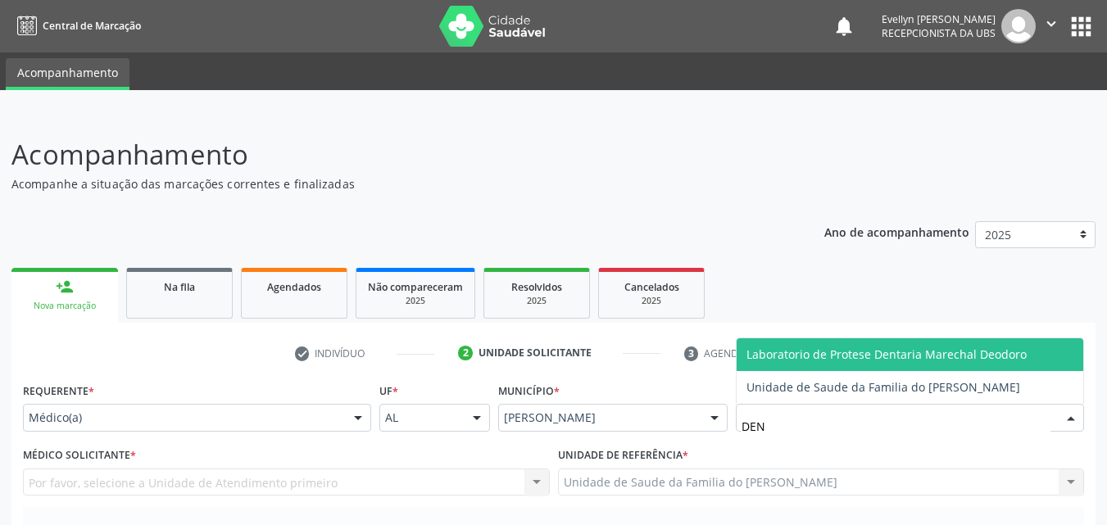
type input "DENI"
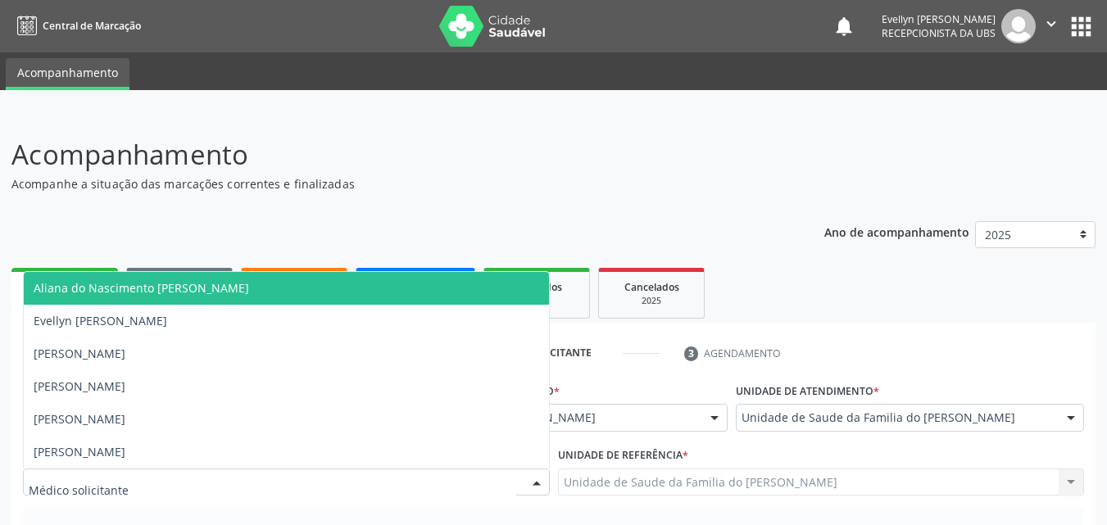
click at [322, 485] on div at bounding box center [286, 483] width 527 height 28
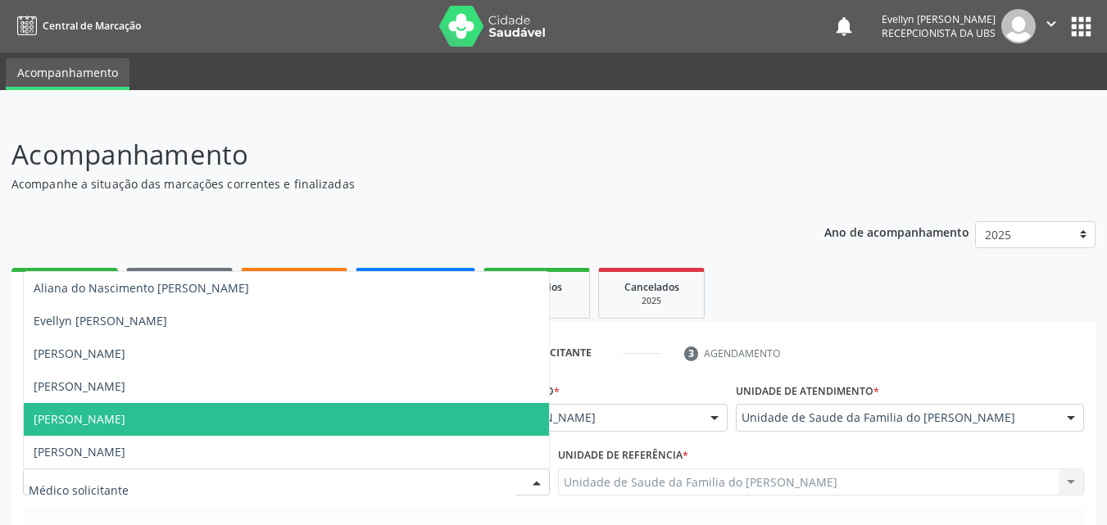
click at [272, 407] on span "[PERSON_NAME]" at bounding box center [286, 419] width 525 height 33
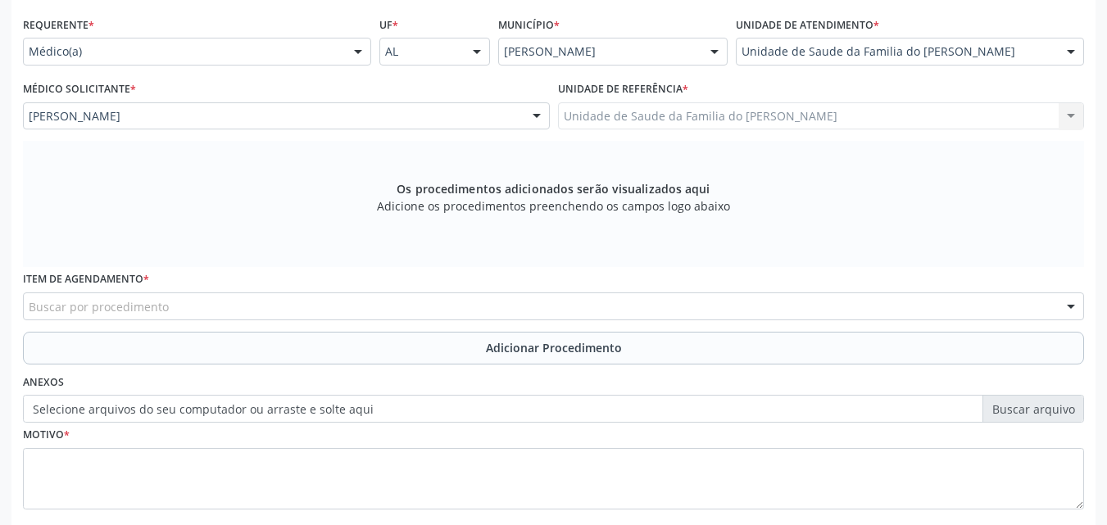
scroll to position [401, 0]
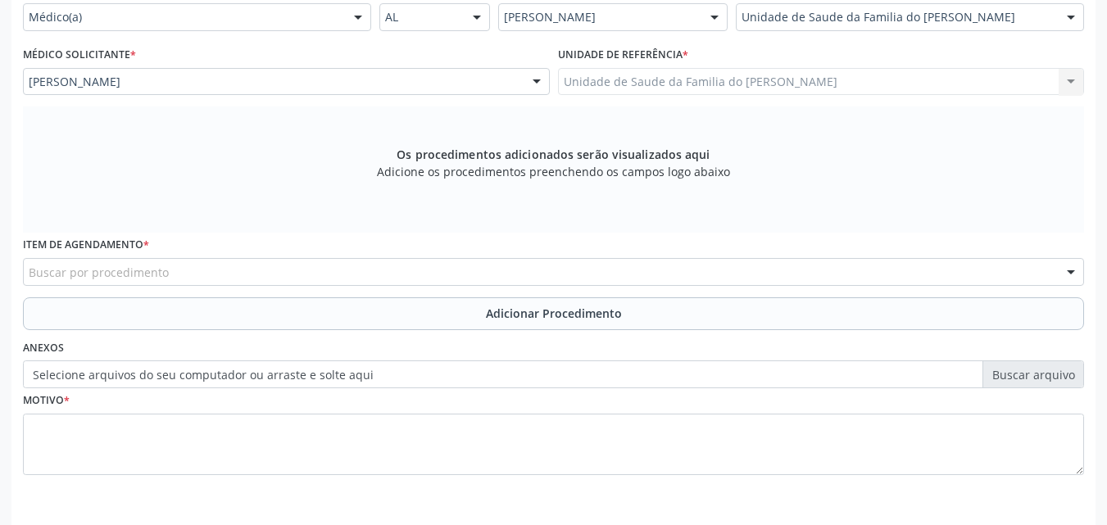
click at [543, 257] on div "Item de agendamento * Buscar por procedimento 0304070076 - .Quimioterapia de Le…" at bounding box center [553, 259] width 1061 height 52
click at [542, 269] on div "Buscar por procedimento" at bounding box center [553, 272] width 1061 height 28
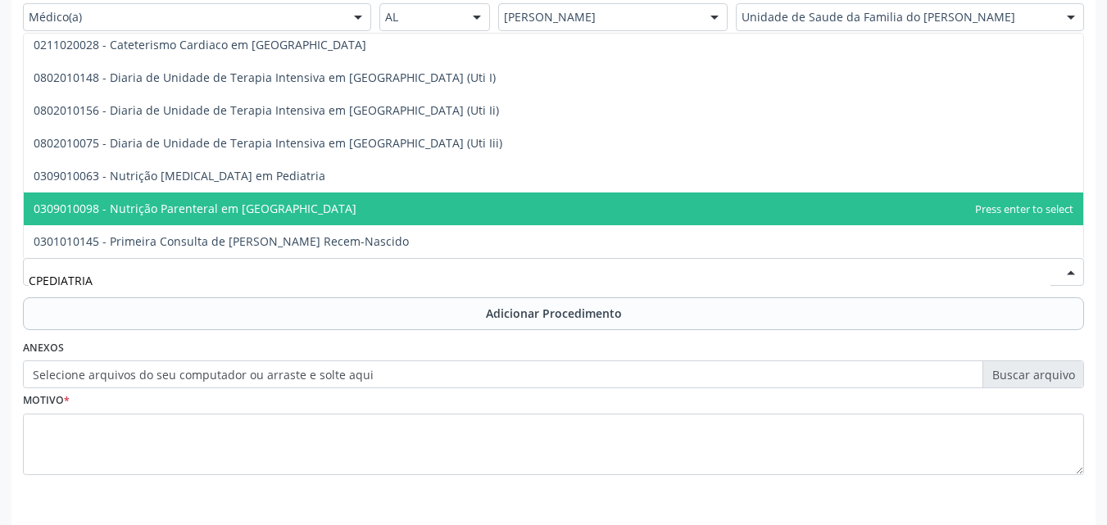
scroll to position [0, 0]
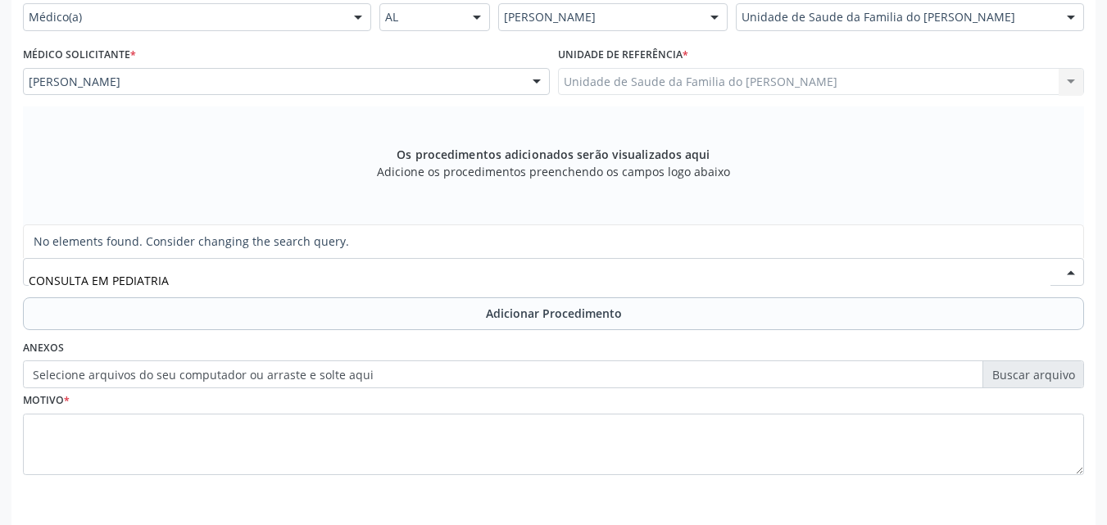
click at [532, 289] on input "CONSULTA EM PEDIATRIA" at bounding box center [540, 280] width 1022 height 33
type input "C"
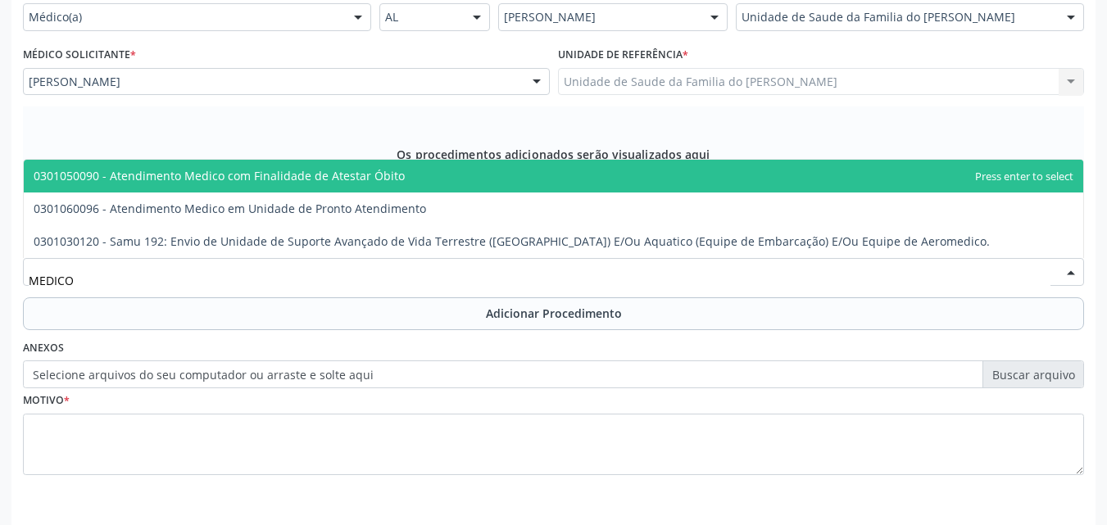
click at [52, 283] on input "MEDICO" at bounding box center [540, 280] width 1022 height 33
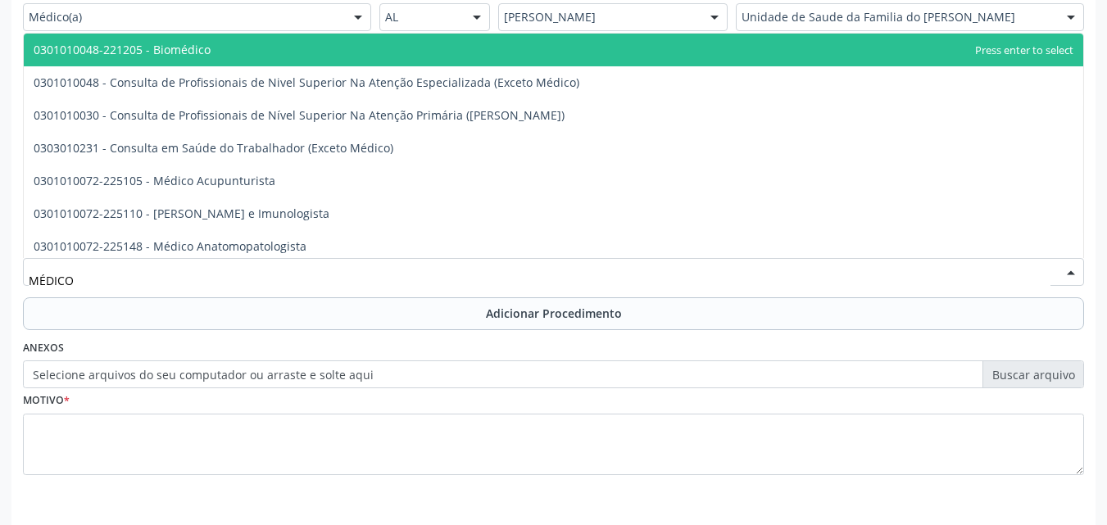
click at [80, 282] on input "MÉDICO" at bounding box center [540, 280] width 1022 height 33
type input "MÉDICO P"
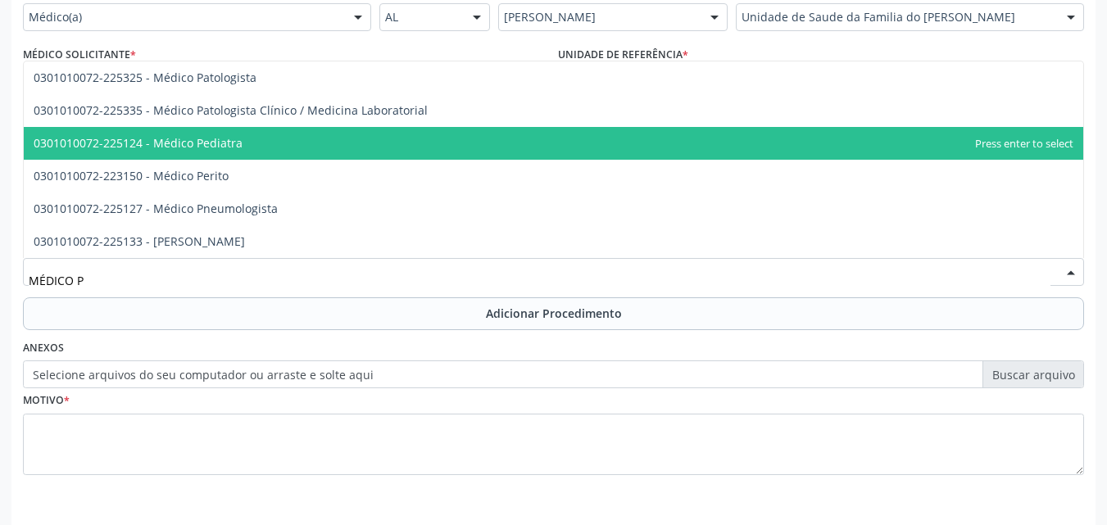
click at [171, 132] on span "0301010072-225124 - Médico Pediatra" at bounding box center [554, 143] width 1060 height 33
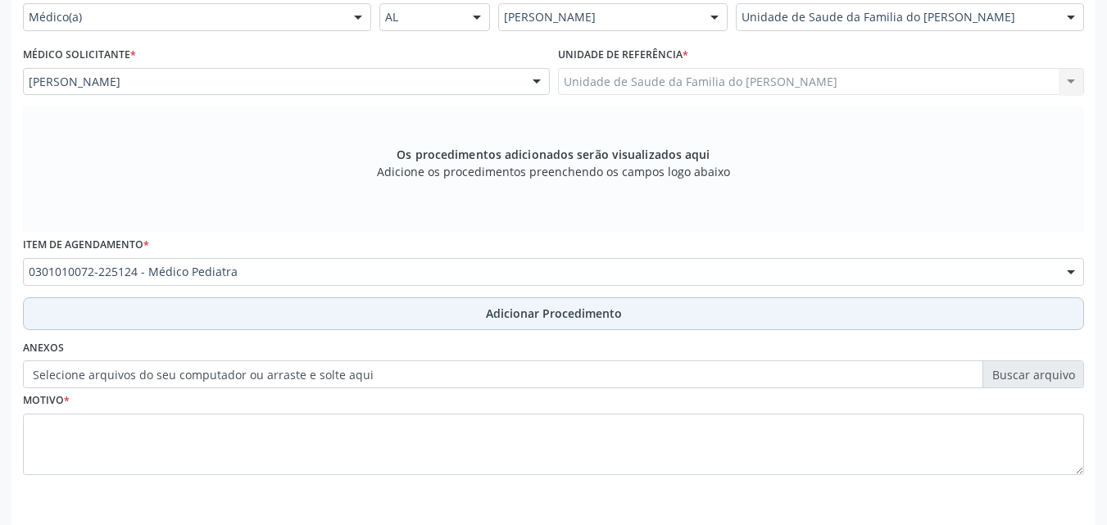
click at [204, 316] on button "Adicionar Procedimento" at bounding box center [553, 314] width 1061 height 33
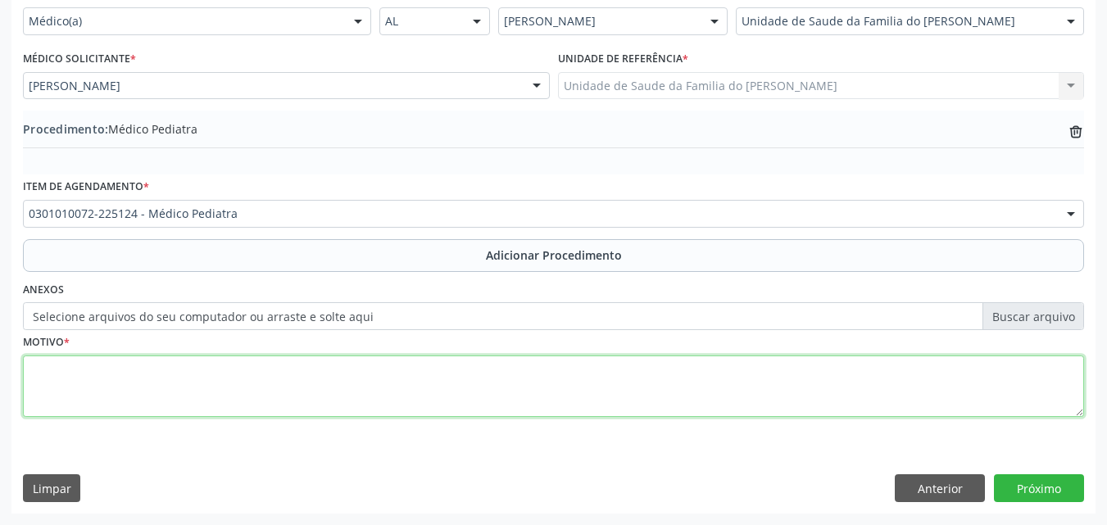
click at [210, 397] on textarea at bounding box center [553, 387] width 1061 height 62
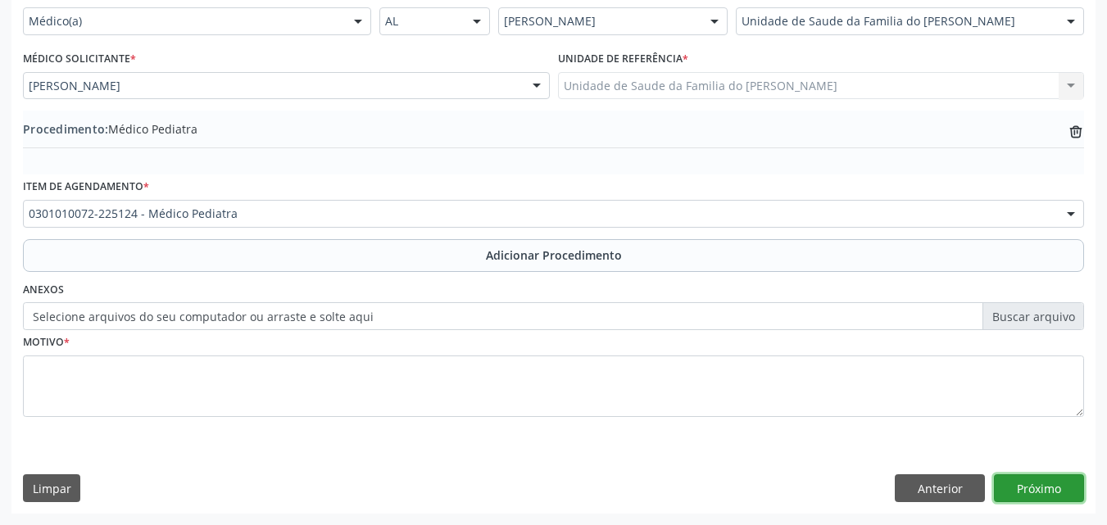
click at [1034, 489] on button "Próximo" at bounding box center [1039, 489] width 90 height 28
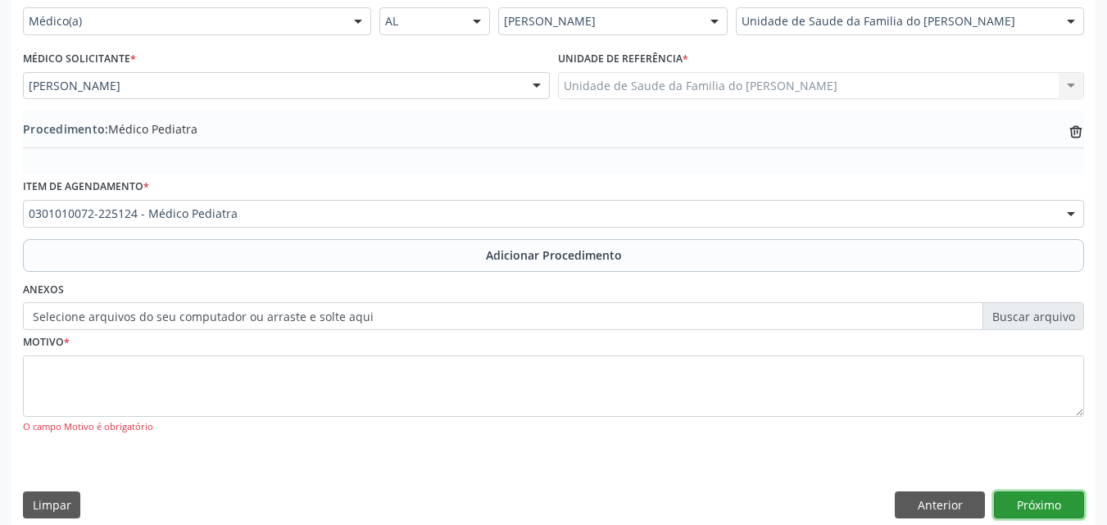
click at [1036, 502] on button "Próximo" at bounding box center [1039, 506] width 90 height 28
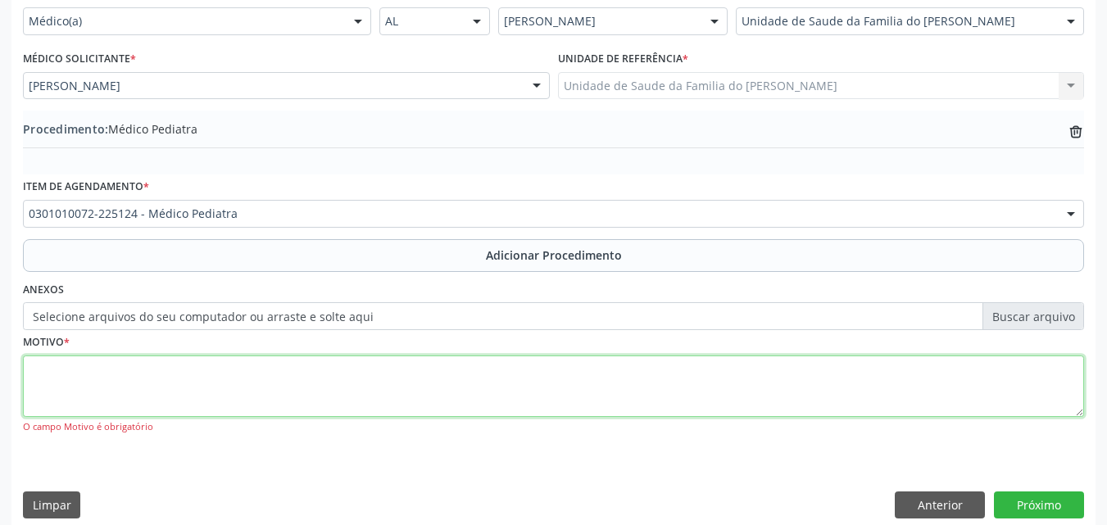
click at [798, 402] on textarea at bounding box center [553, 387] width 1061 height 62
type textarea "OUTROS SINTOMAS"
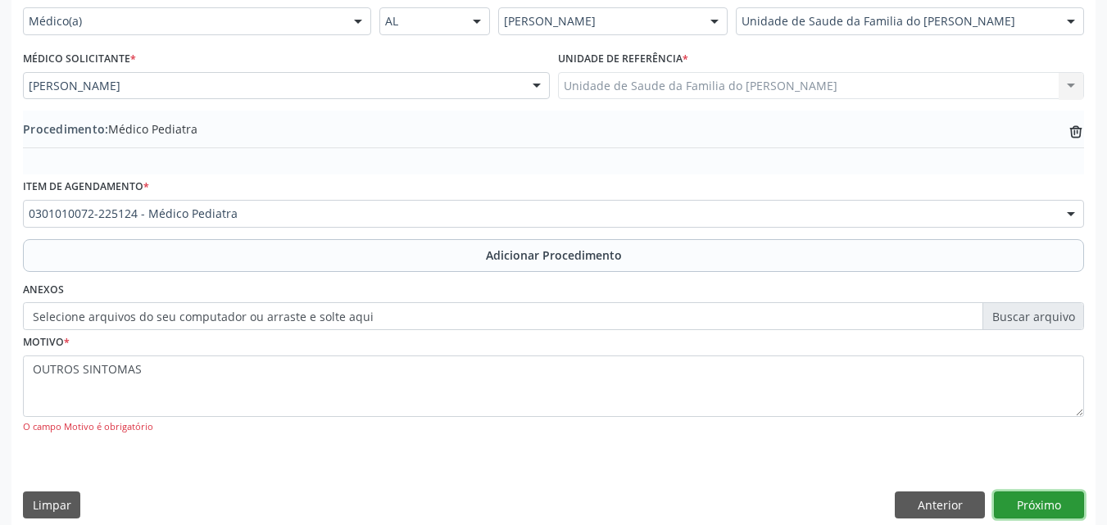
click at [1012, 503] on button "Próximo" at bounding box center [1039, 506] width 90 height 28
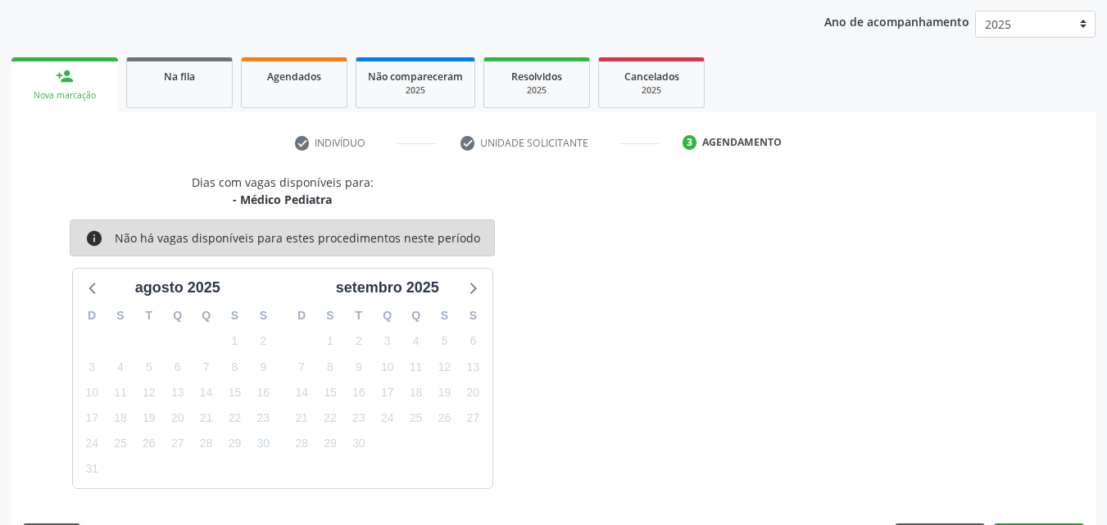
scroll to position [259, 0]
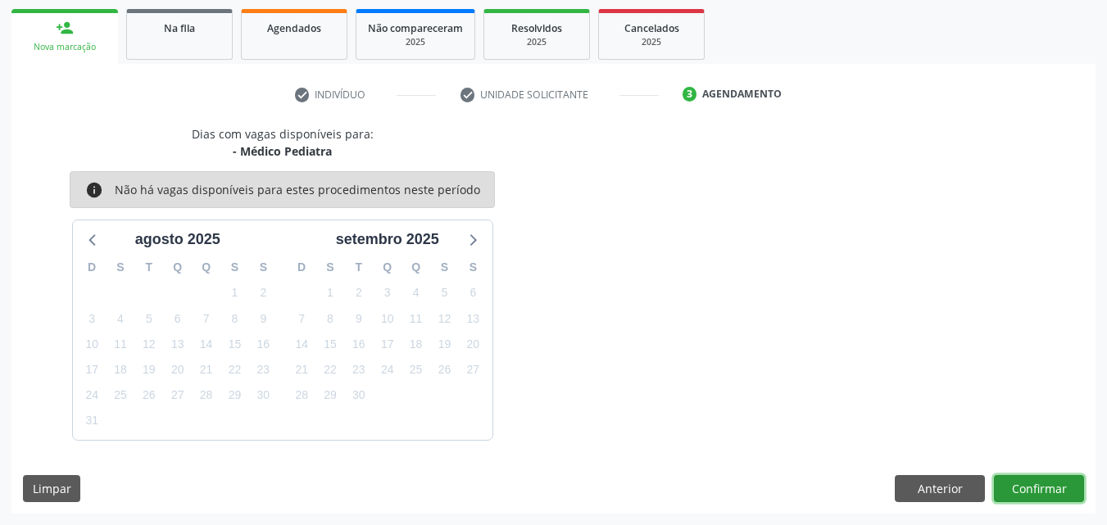
click at [1043, 487] on button "Confirmar" at bounding box center [1039, 489] width 90 height 28
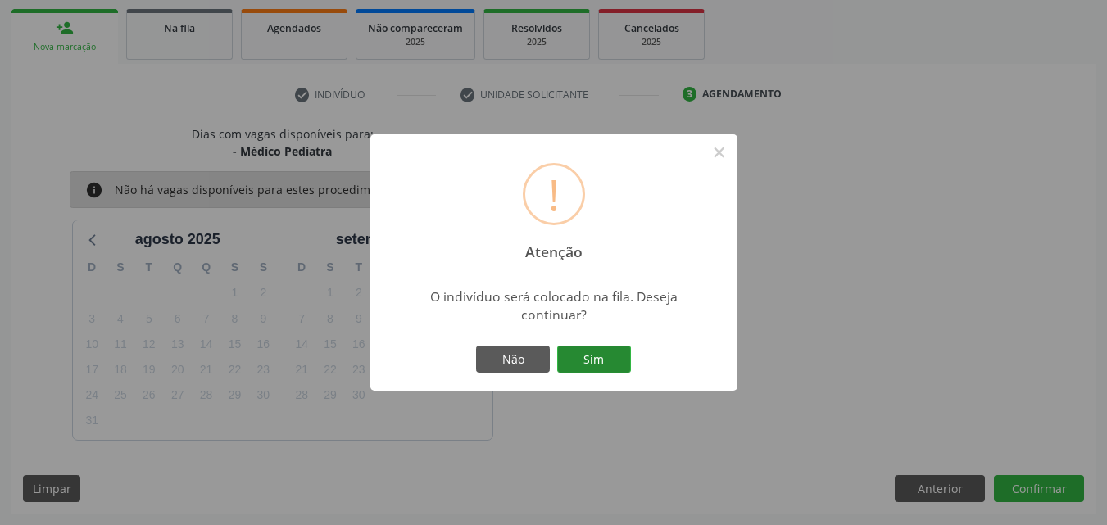
click at [578, 353] on button "Sim" at bounding box center [594, 360] width 74 height 28
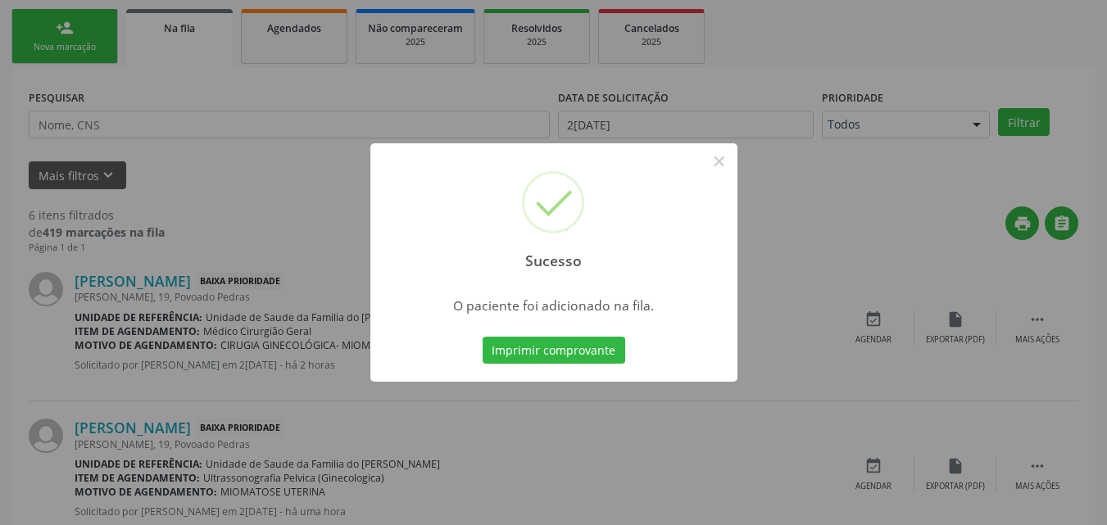
scroll to position [39, 0]
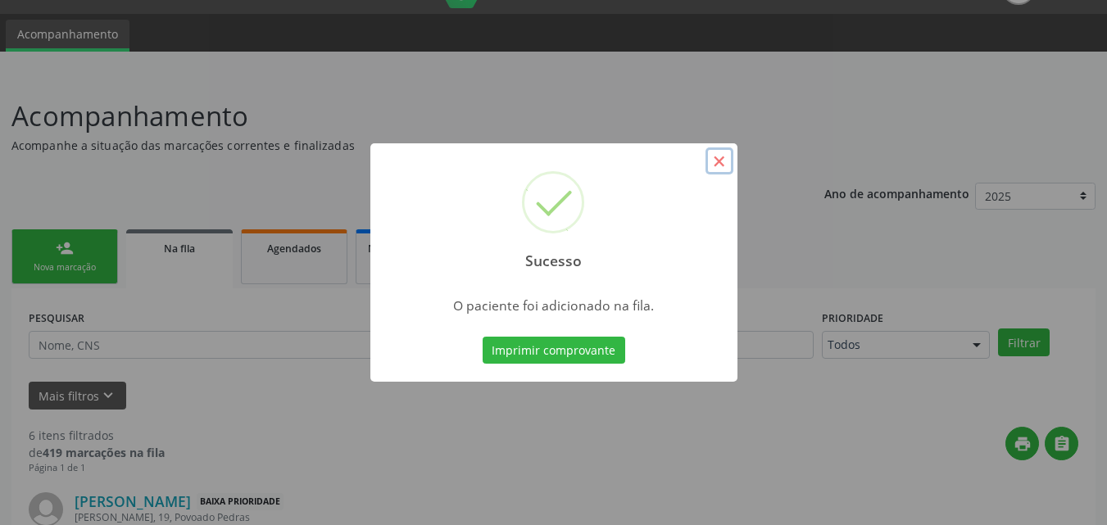
click at [717, 167] on button "×" at bounding box center [720, 162] width 28 height 28
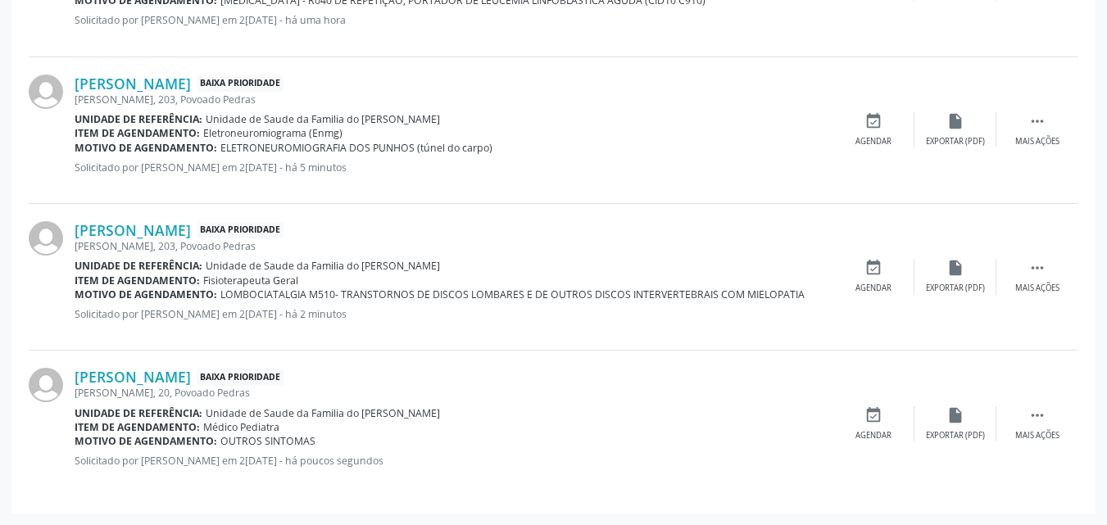
scroll to position [0, 0]
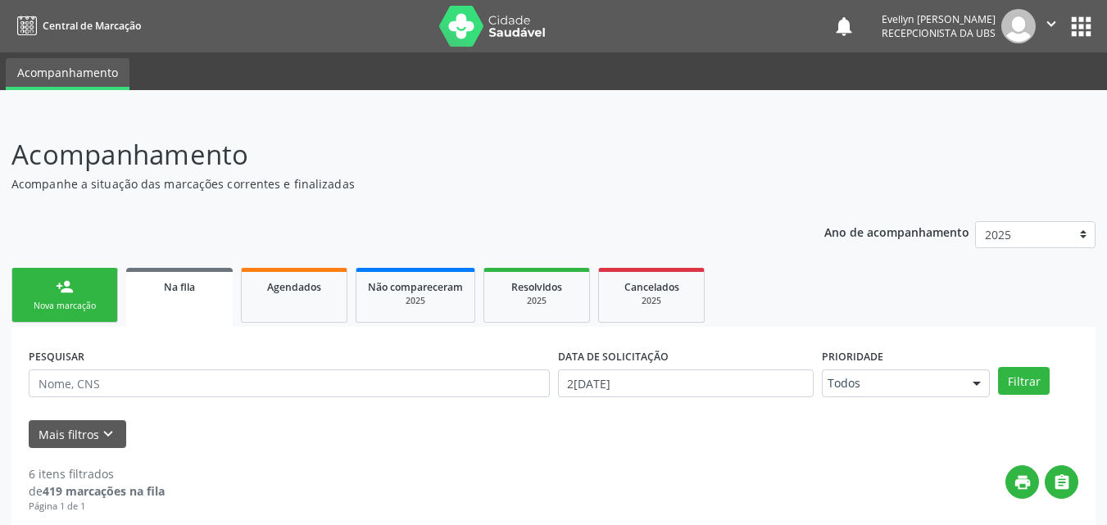
click at [54, 309] on div "Nova marcação" at bounding box center [65, 306] width 82 height 12
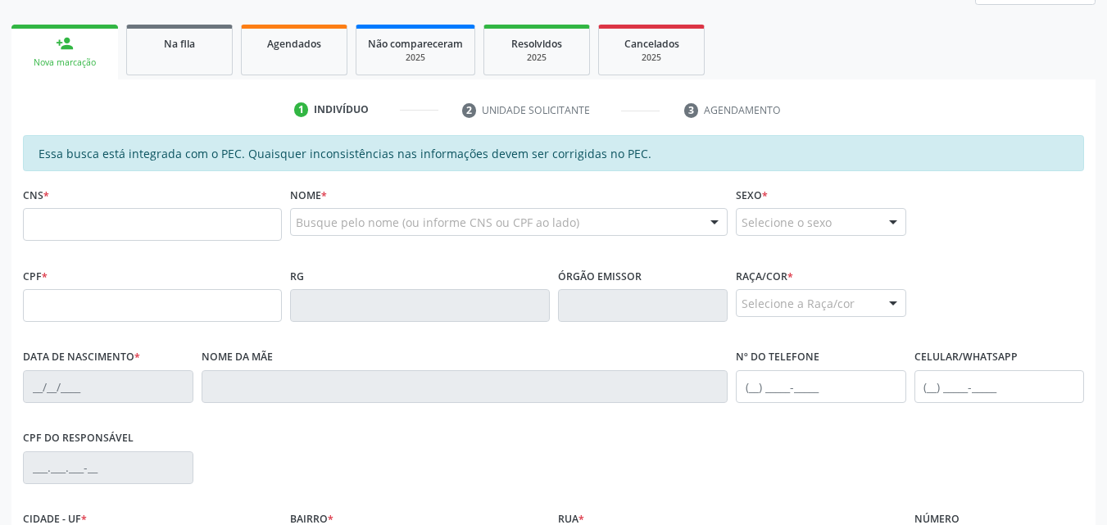
scroll to position [257, 0]
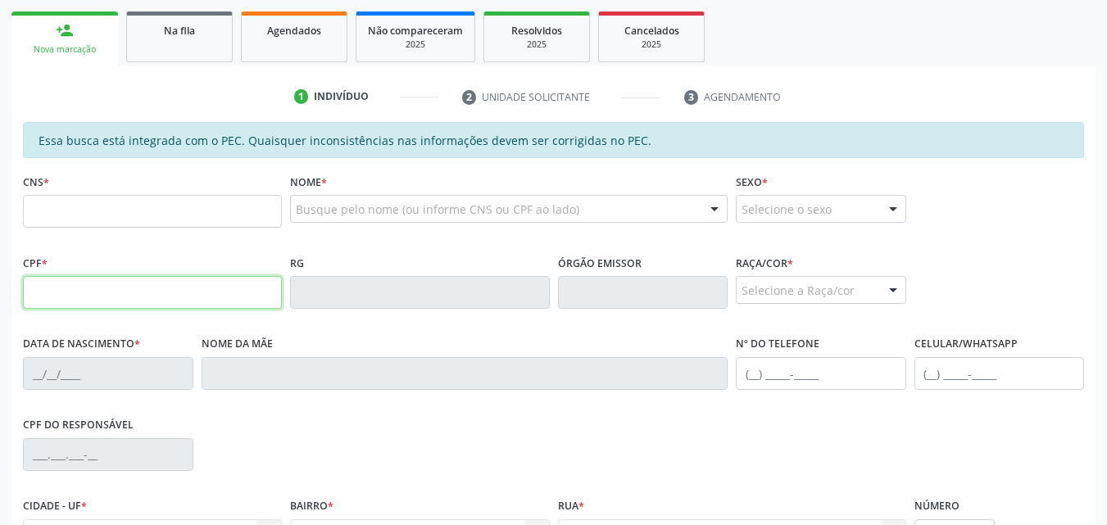
click at [140, 306] on input "text" at bounding box center [152, 292] width 259 height 33
type input "173.427.624-07"
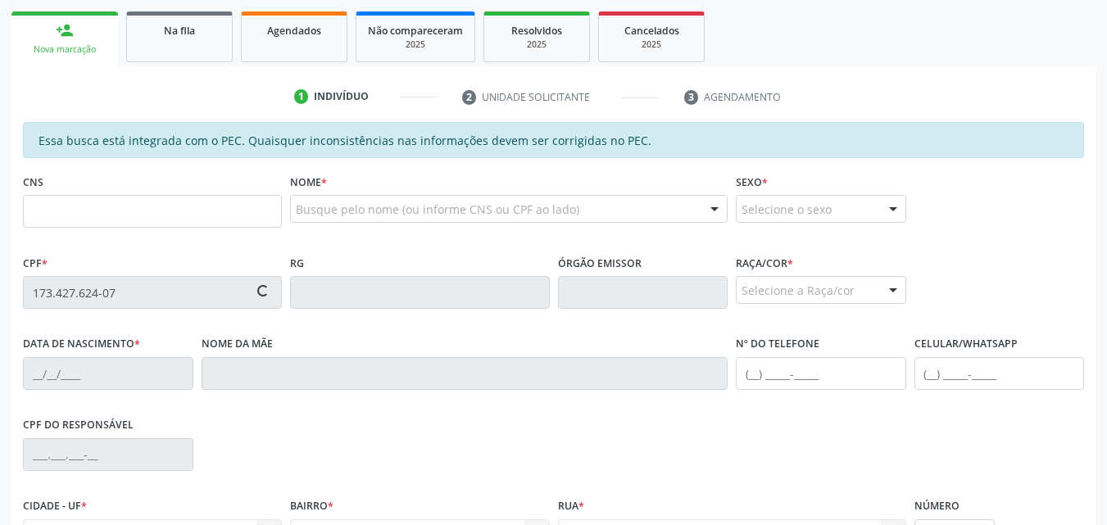
type input "700 7059 7639 2979"
type input "1[DATE]"
type input "[PERSON_NAME]"
type input "[PHONE_NUMBER]"
type input "26"
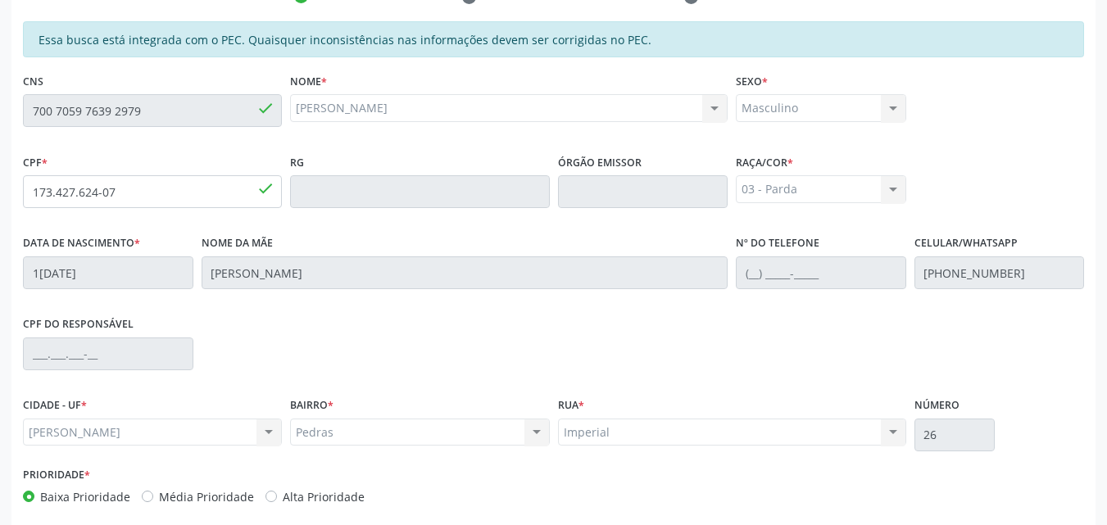
scroll to position [434, 0]
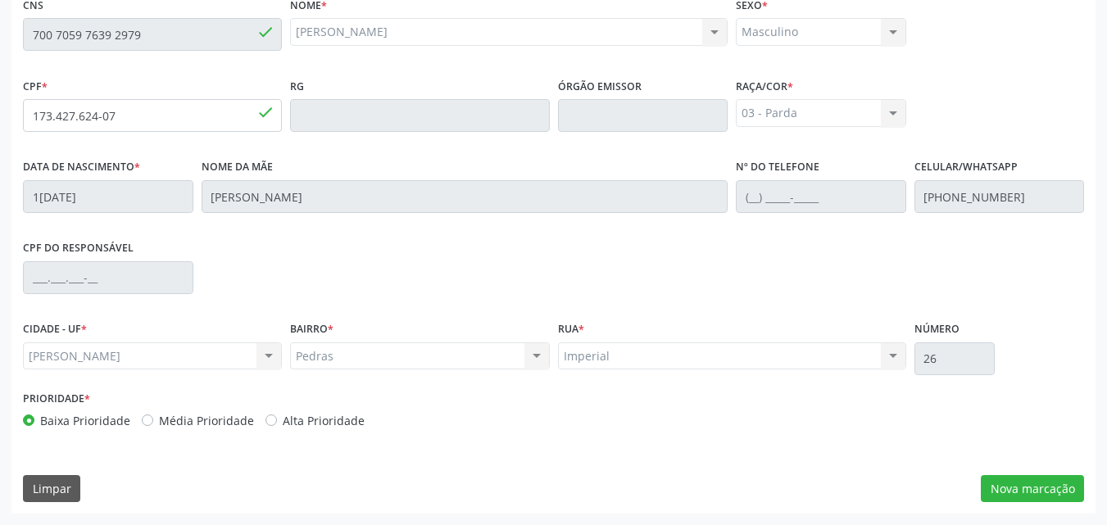
click at [805, 216] on fieldset "Nº do Telefone" at bounding box center [821, 190] width 170 height 70
click at [1043, 491] on button "Nova marcação" at bounding box center [1032, 489] width 103 height 28
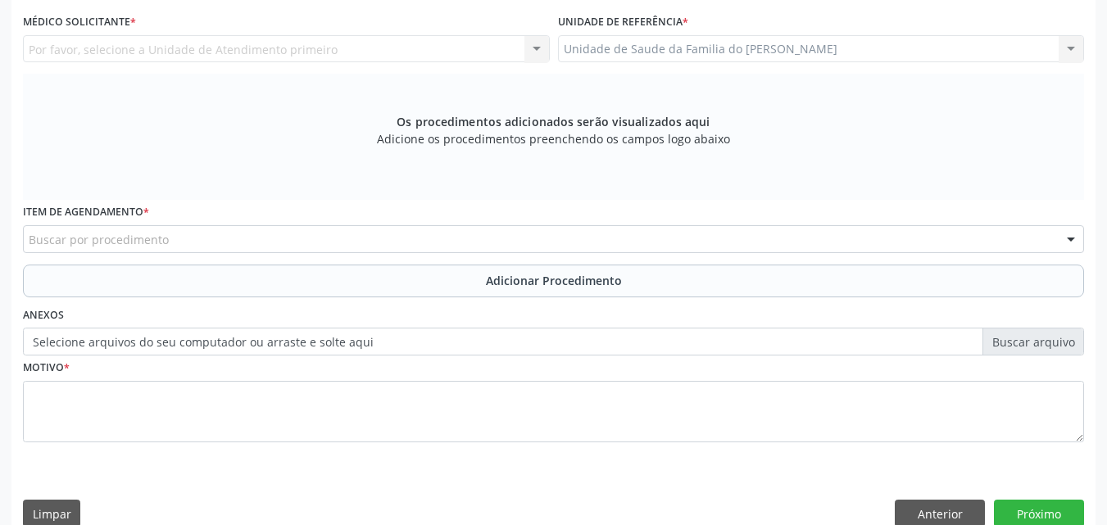
scroll to position [0, 0]
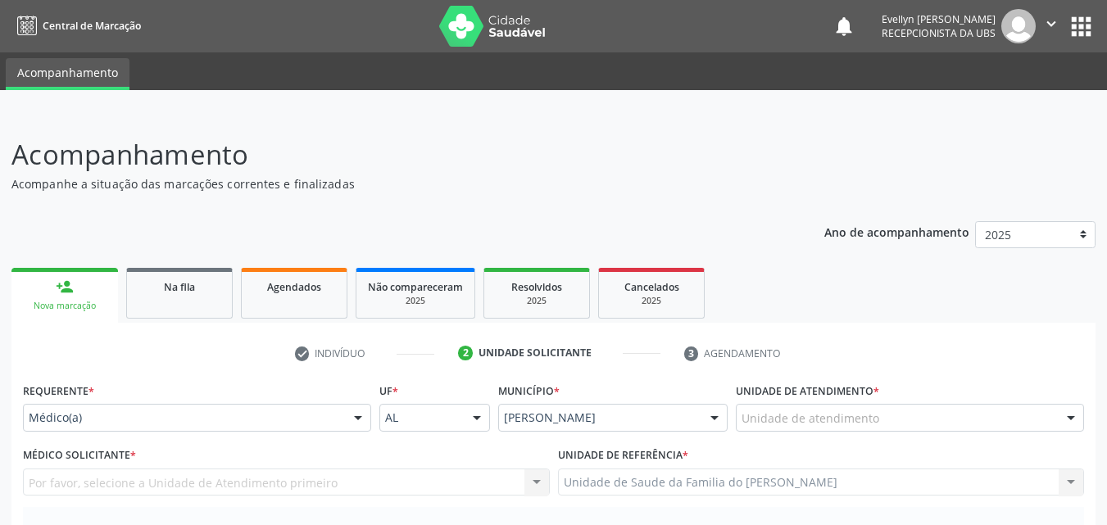
click at [952, 413] on div "Unidade de atendimento" at bounding box center [910, 418] width 348 height 28
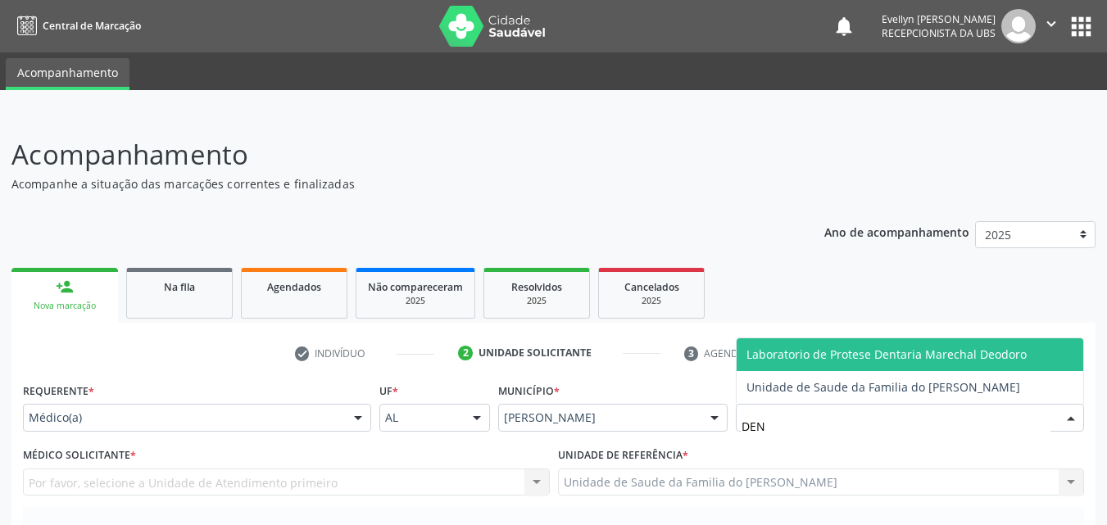
type input "DENI"
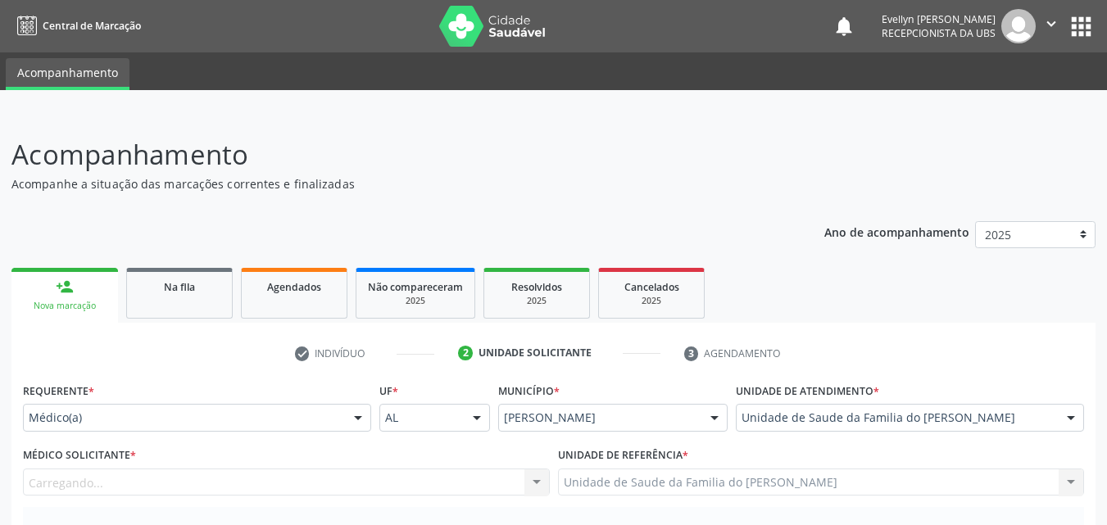
click at [459, 475] on div "Carregando... Nenhum resultado encontrado para: " " Não há nenhuma opção para s…" at bounding box center [286, 483] width 527 height 28
click at [420, 489] on div "Carregando... Nenhum resultado encontrado para: " " Não há nenhuma opção para s…" at bounding box center [286, 483] width 527 height 28
click at [246, 484] on div "Carregando... Nenhum resultado encontrado para: " " Não há nenhuma opção para s…" at bounding box center [286, 483] width 527 height 28
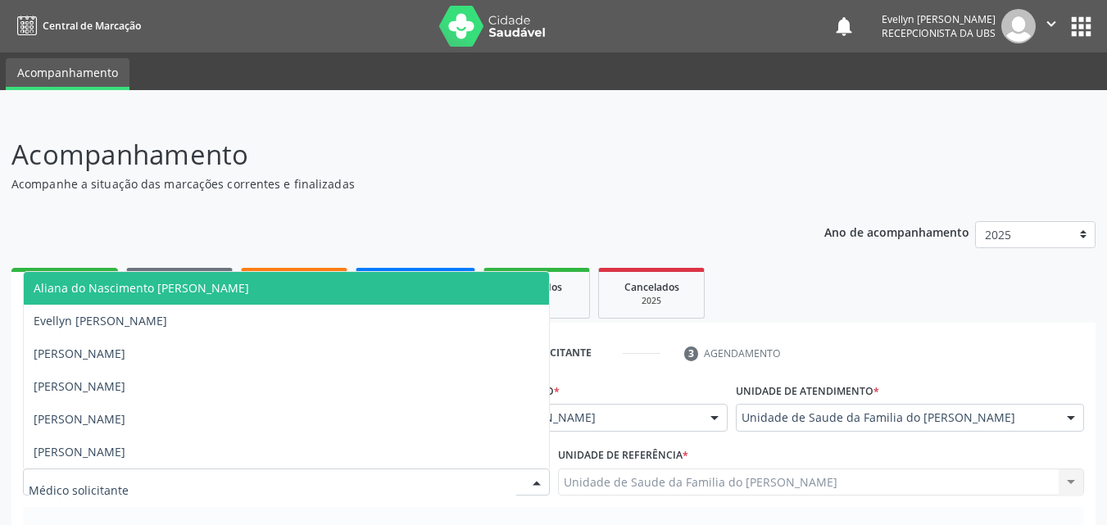
click at [285, 473] on div at bounding box center [286, 483] width 527 height 28
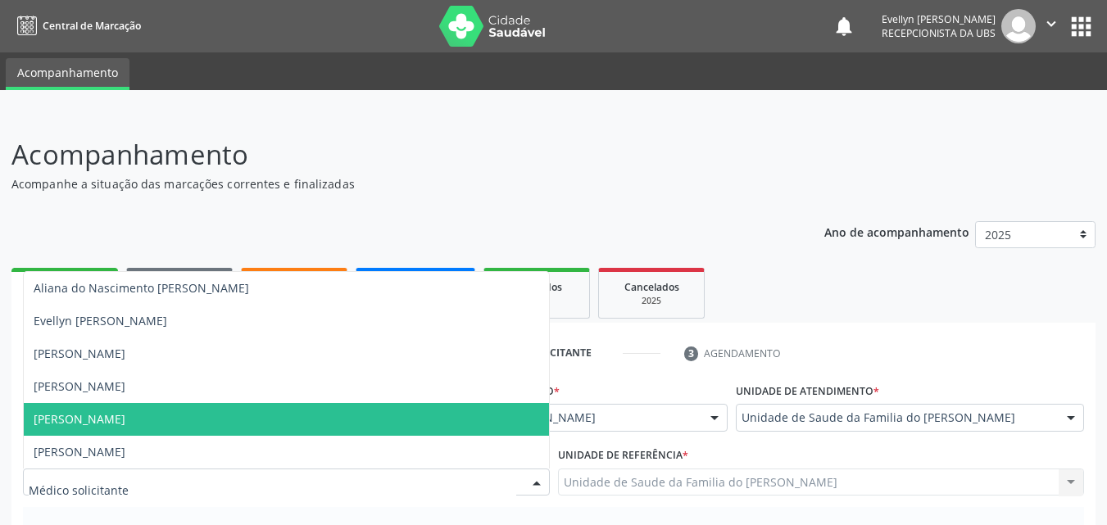
click at [254, 424] on span "[PERSON_NAME]" at bounding box center [286, 419] width 525 height 33
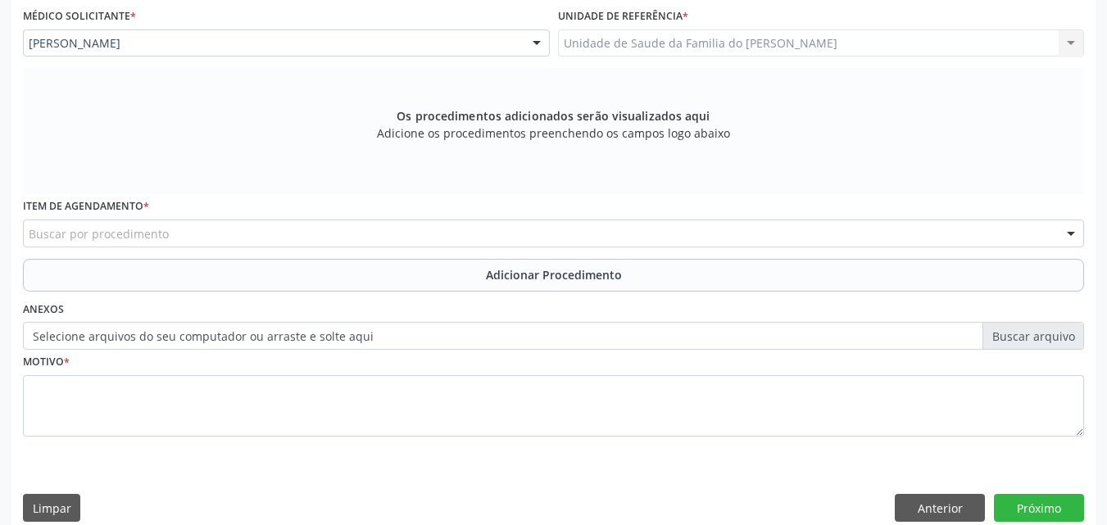
scroll to position [459, 0]
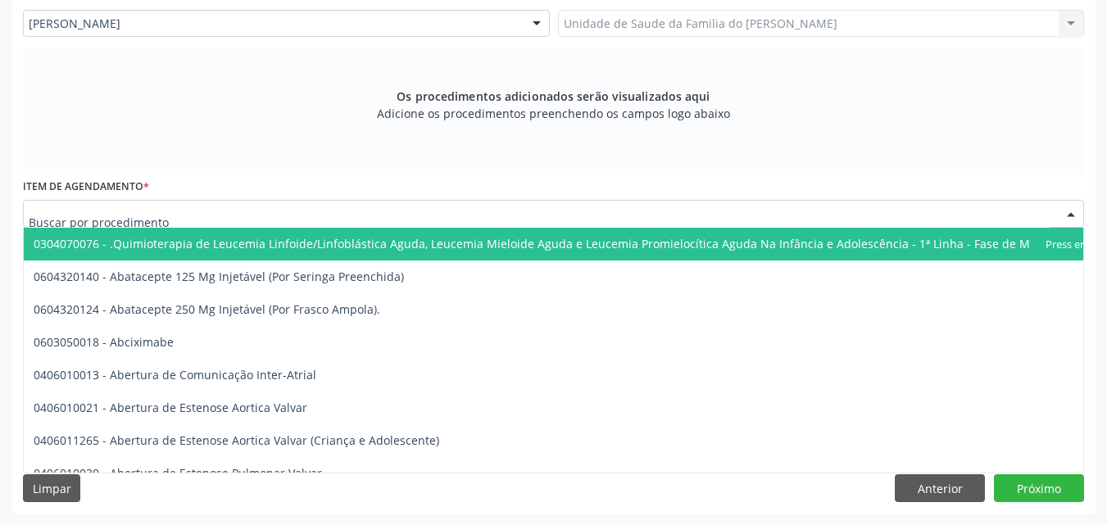
click at [690, 217] on div at bounding box center [553, 214] width 1061 height 28
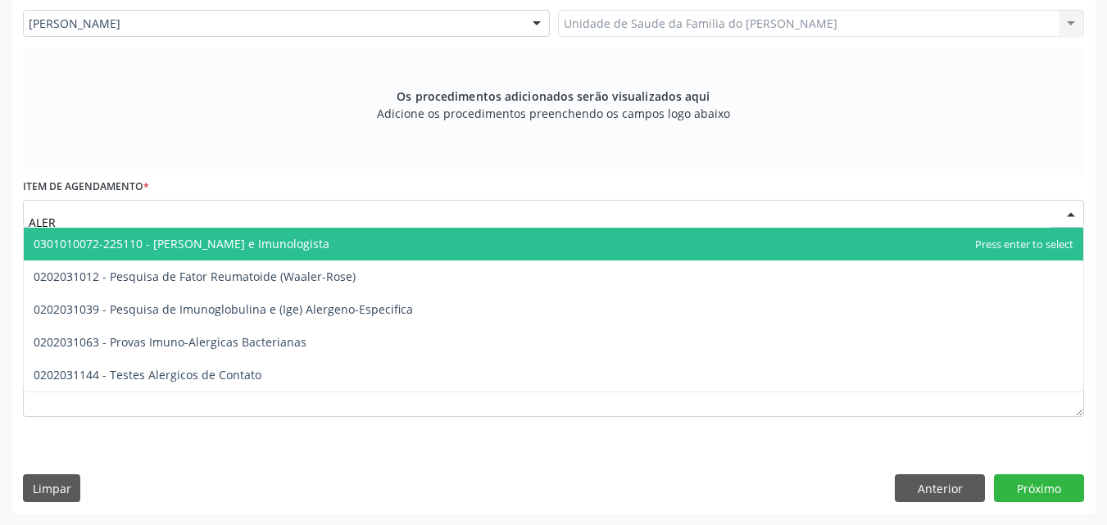
type input "ALERG"
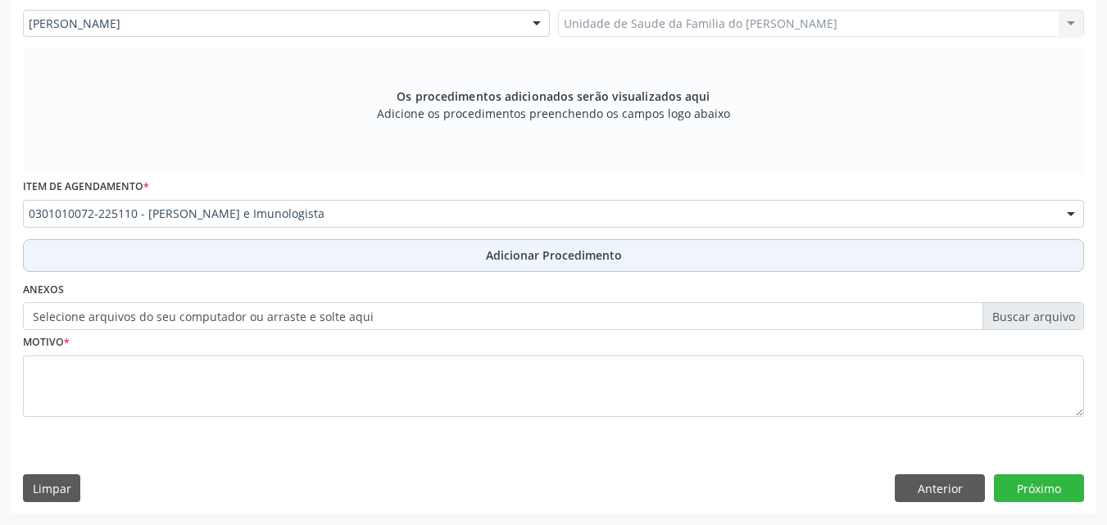
click at [634, 255] on button "Adicionar Procedimento" at bounding box center [553, 255] width 1061 height 33
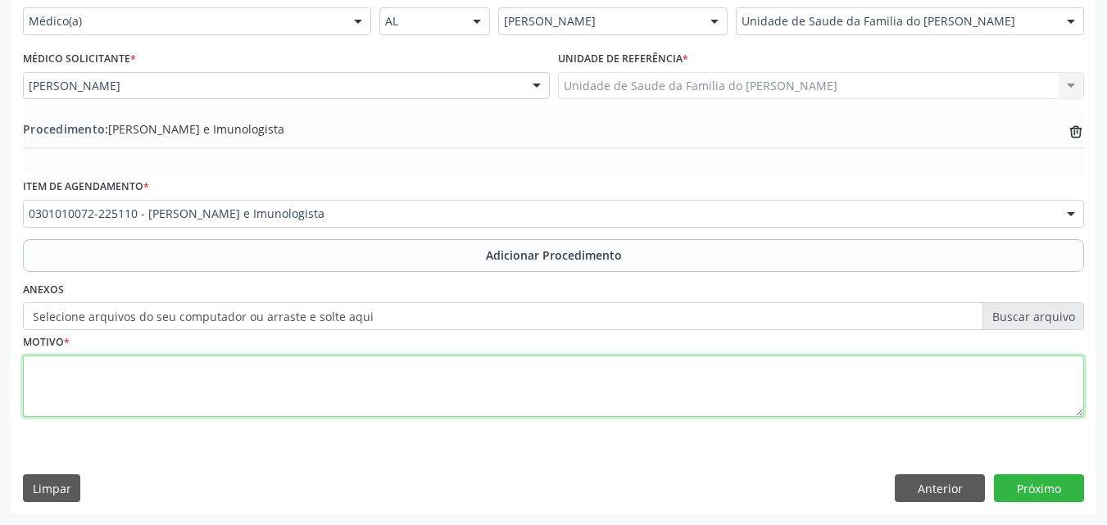
click at [606, 378] on textarea at bounding box center [553, 387] width 1061 height 62
type textarea "ESPIRRO FREQUENTE"
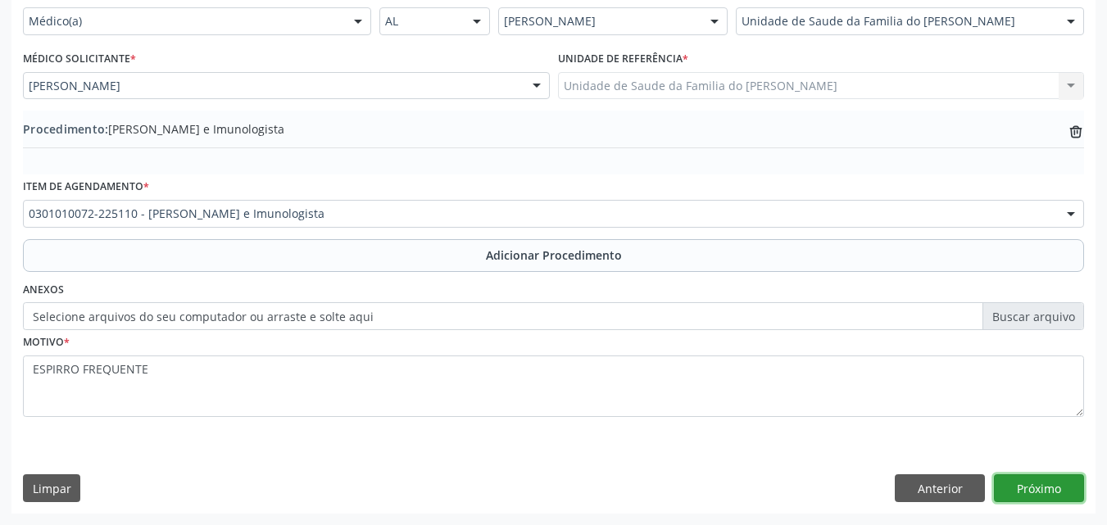
click at [1025, 484] on button "Próximo" at bounding box center [1039, 489] width 90 height 28
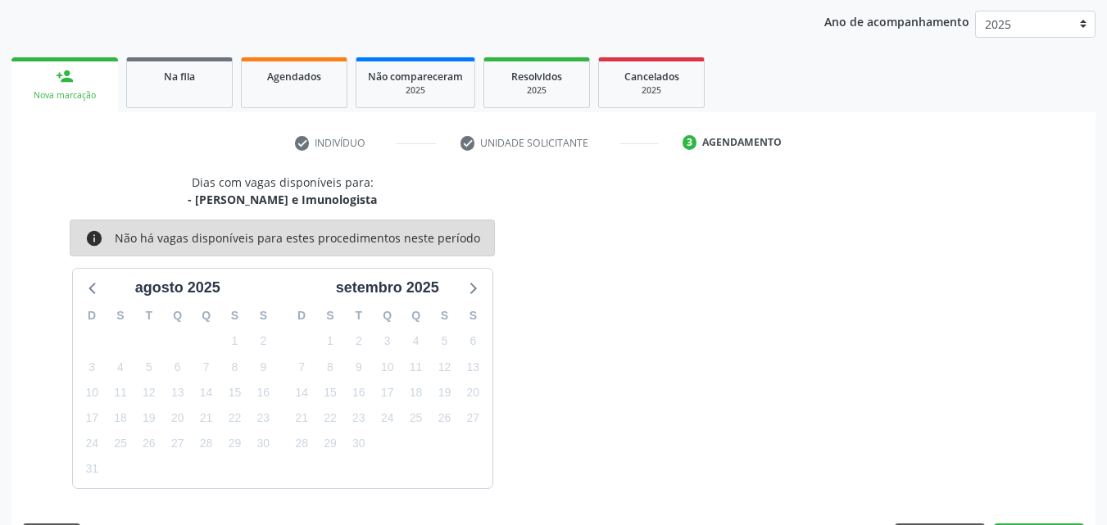
scroll to position [259, 0]
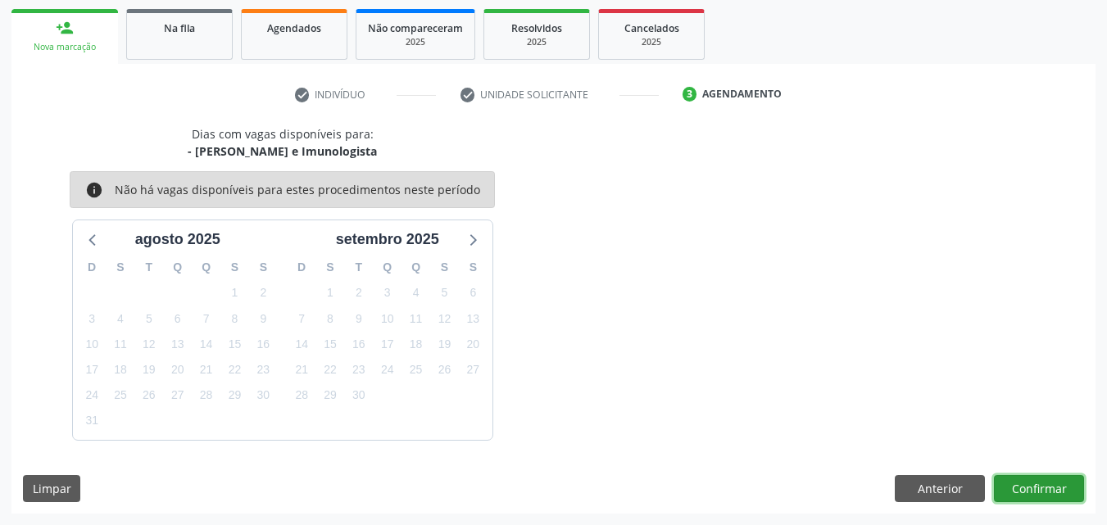
click at [1025, 484] on button "Confirmar" at bounding box center [1039, 489] width 90 height 28
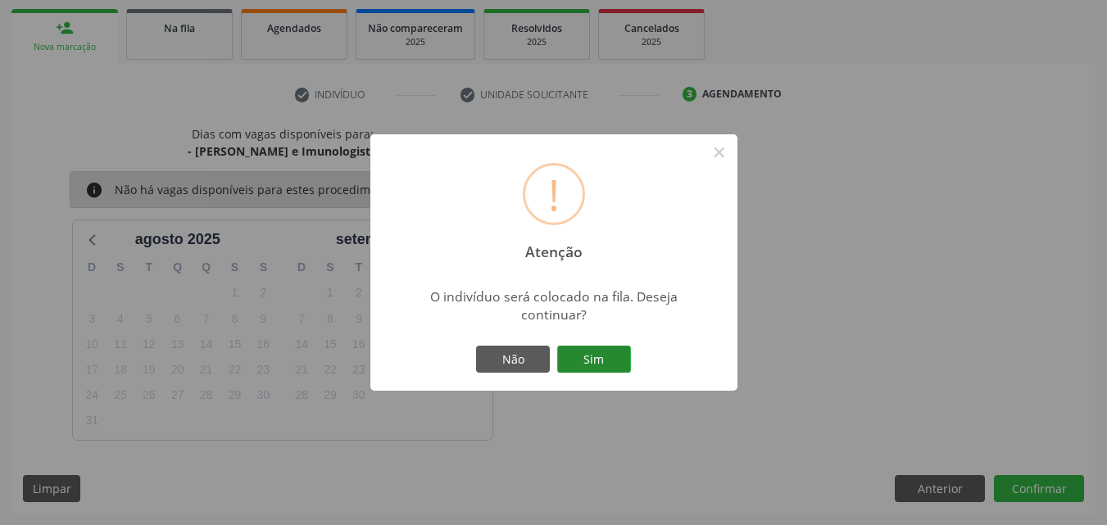
drag, startPoint x: 595, startPoint y: 376, endPoint x: 611, endPoint y: 361, distance: 22.1
click at [611, 361] on div "Não Sim" at bounding box center [554, 360] width 162 height 34
click at [611, 361] on button "Sim" at bounding box center [594, 360] width 74 height 28
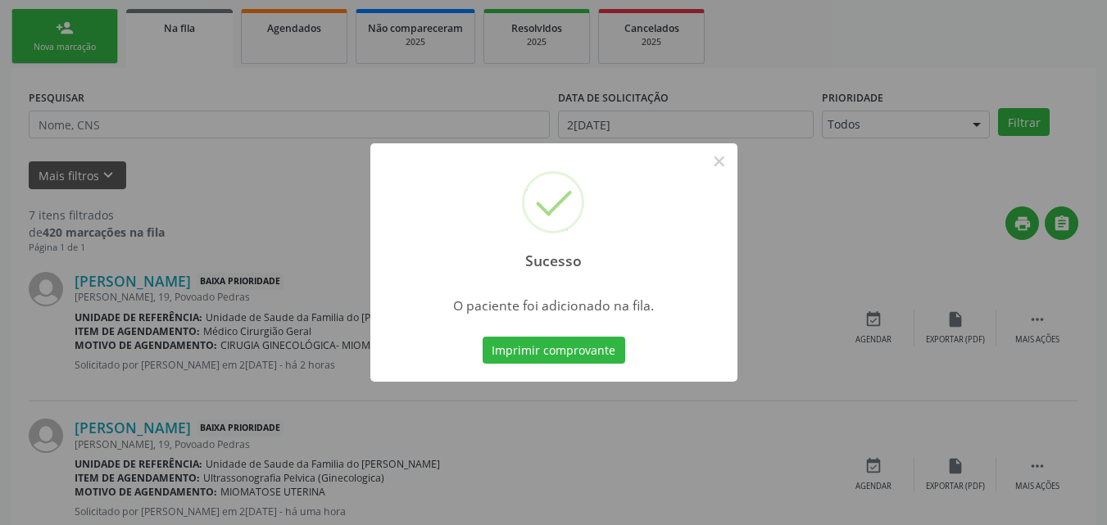
scroll to position [39, 0]
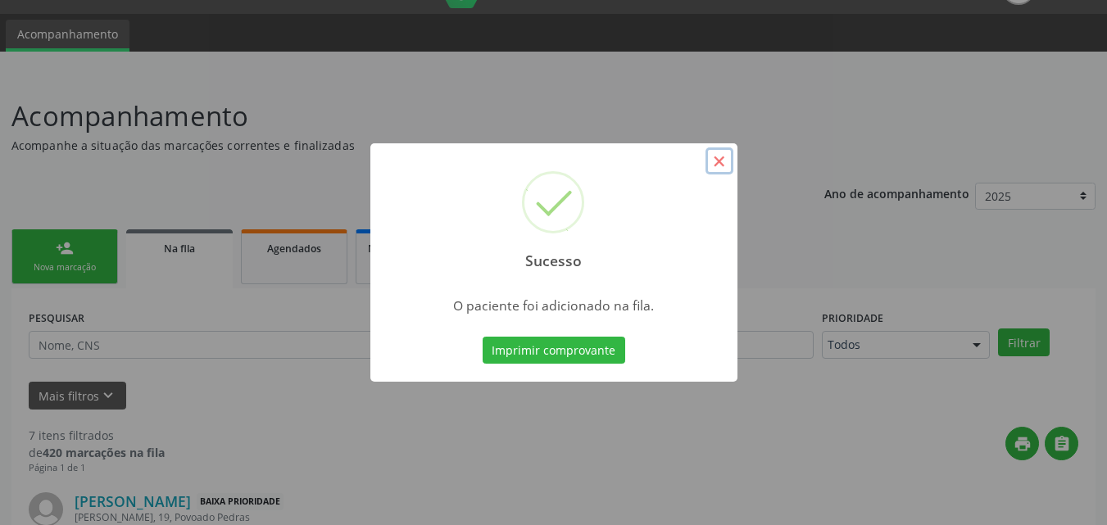
click at [715, 159] on button "×" at bounding box center [720, 162] width 28 height 28
